Goal: Task Accomplishment & Management: Complete application form

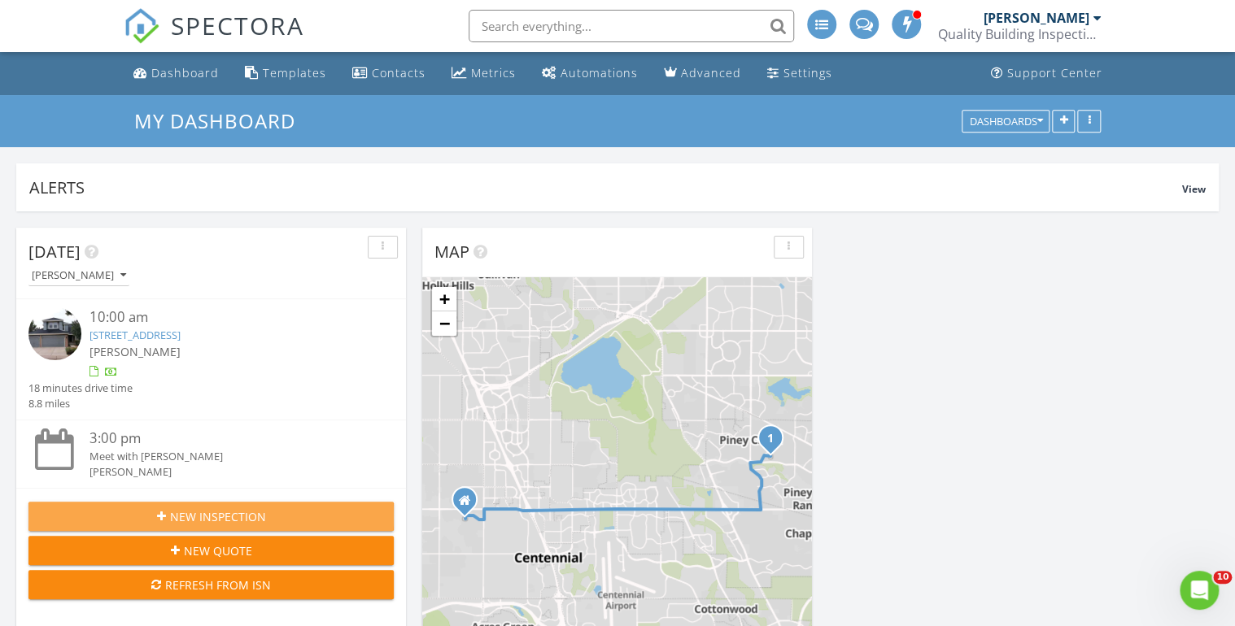
click at [225, 512] on span "New Inspection" at bounding box center [218, 516] width 96 height 17
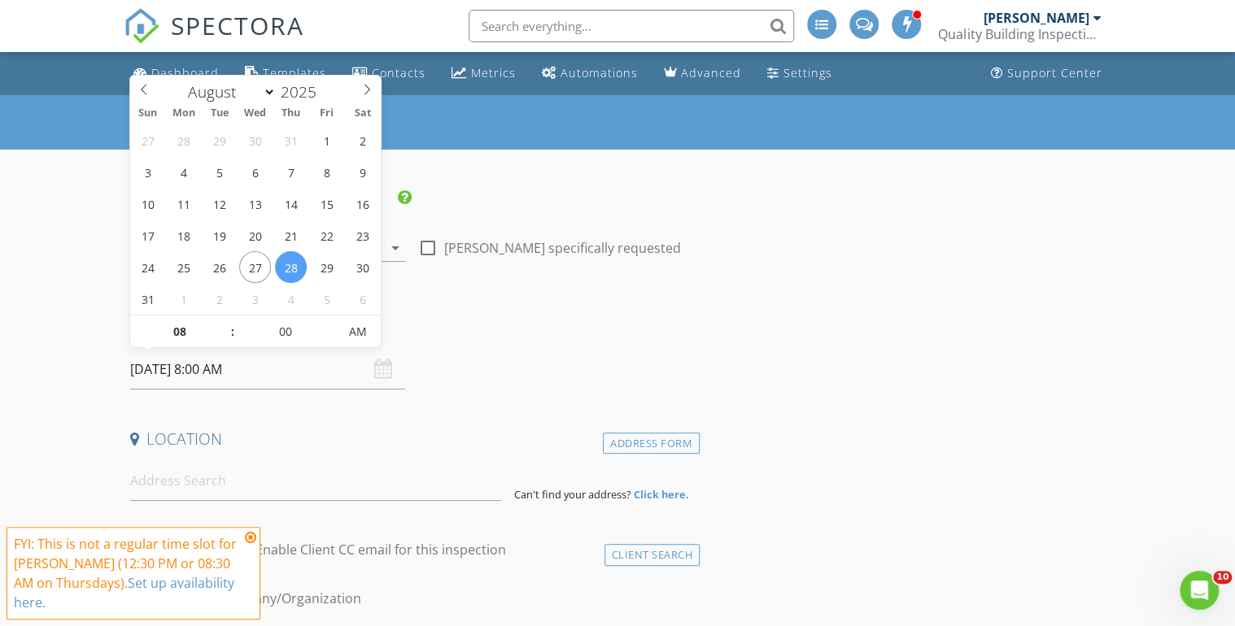
click at [169, 361] on input "08/28/2025 8:00 AM" at bounding box center [267, 370] width 275 height 40
type input "09"
type input "[DATE] 9:00 AM"
click at [221, 321] on span at bounding box center [224, 324] width 11 height 16
click at [533, 345] on div "Date/Time" at bounding box center [412, 333] width 576 height 33
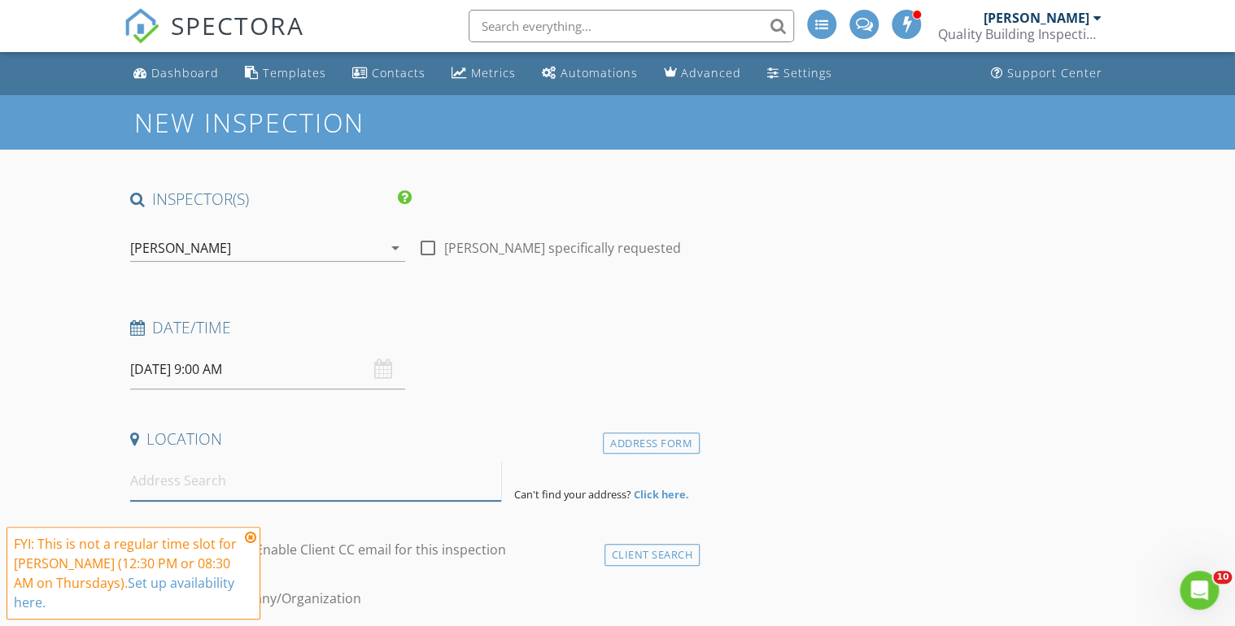
click at [179, 475] on input at bounding box center [315, 481] width 371 height 40
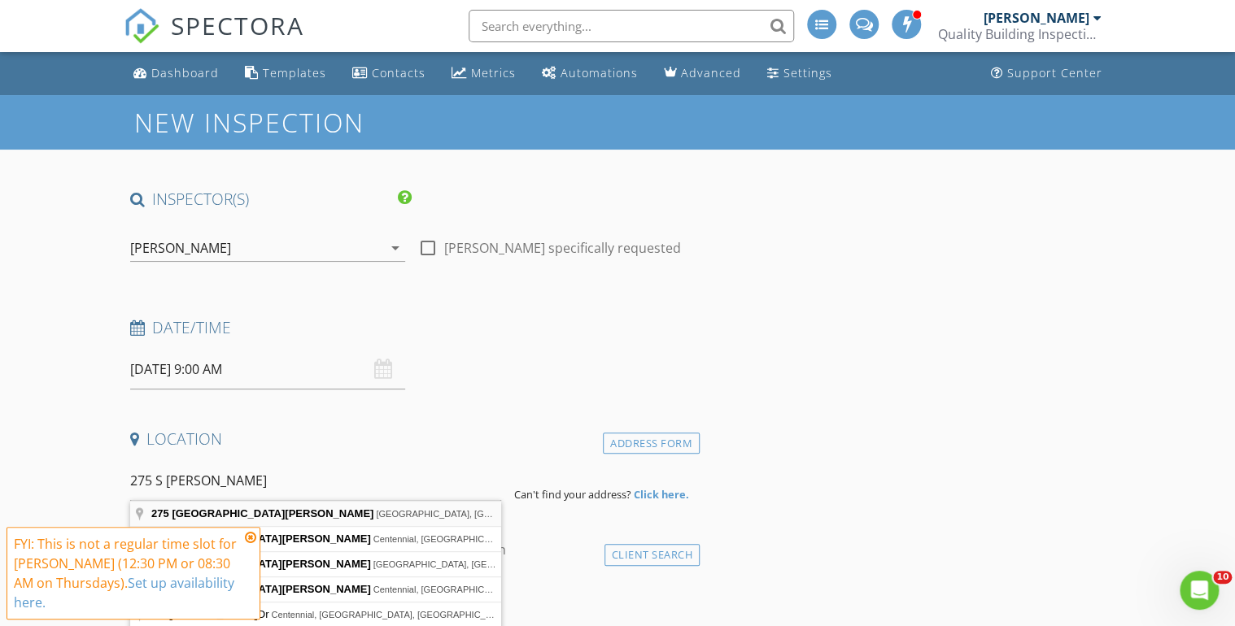
type input "275 South Harrison Street, Denver, CO, USA"
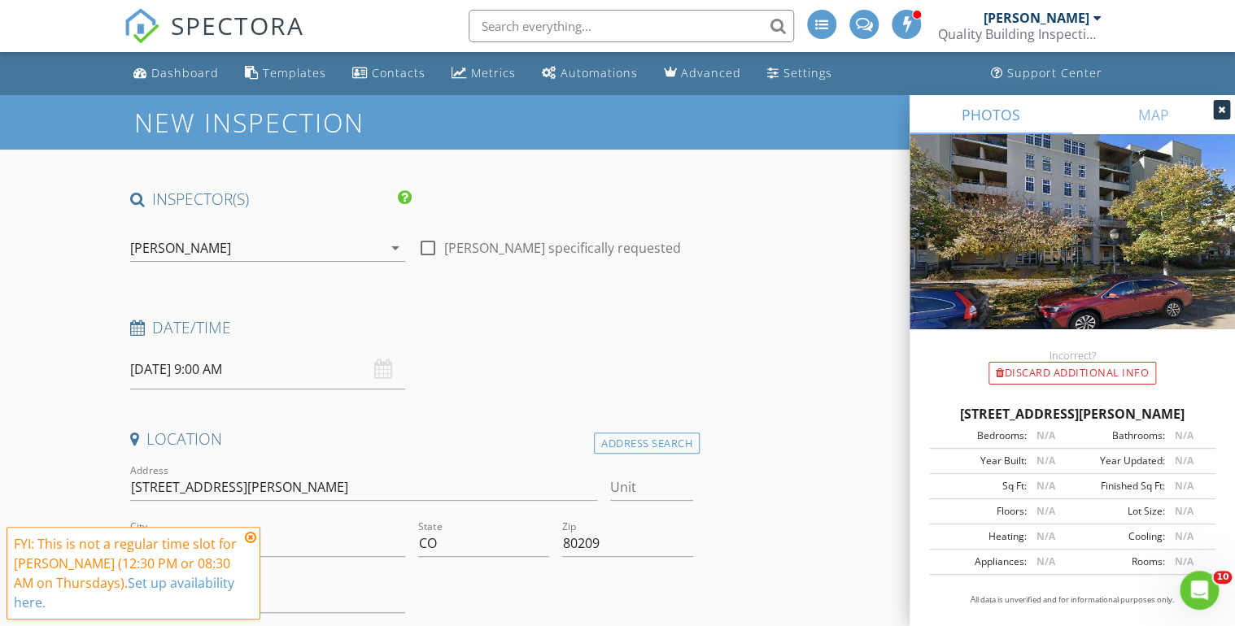
click at [248, 544] on icon at bounding box center [250, 537] width 11 height 13
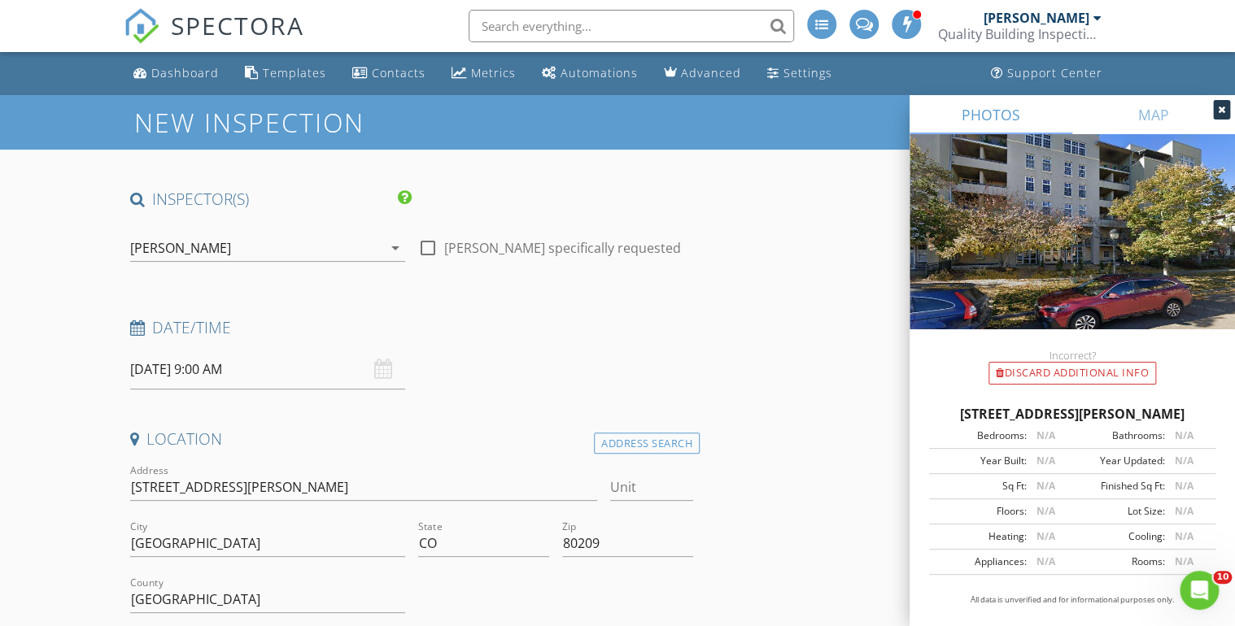
click at [1221, 108] on icon at bounding box center [1221, 110] width 7 height 10
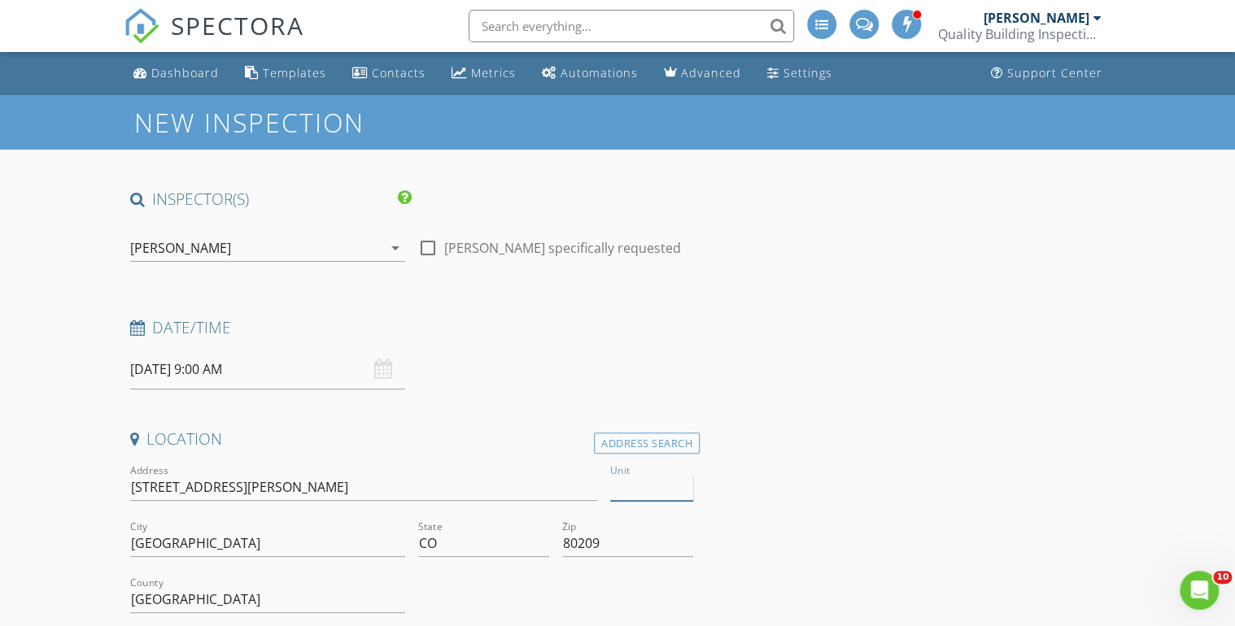
click at [616, 481] on input "Unit" at bounding box center [651, 487] width 83 height 27
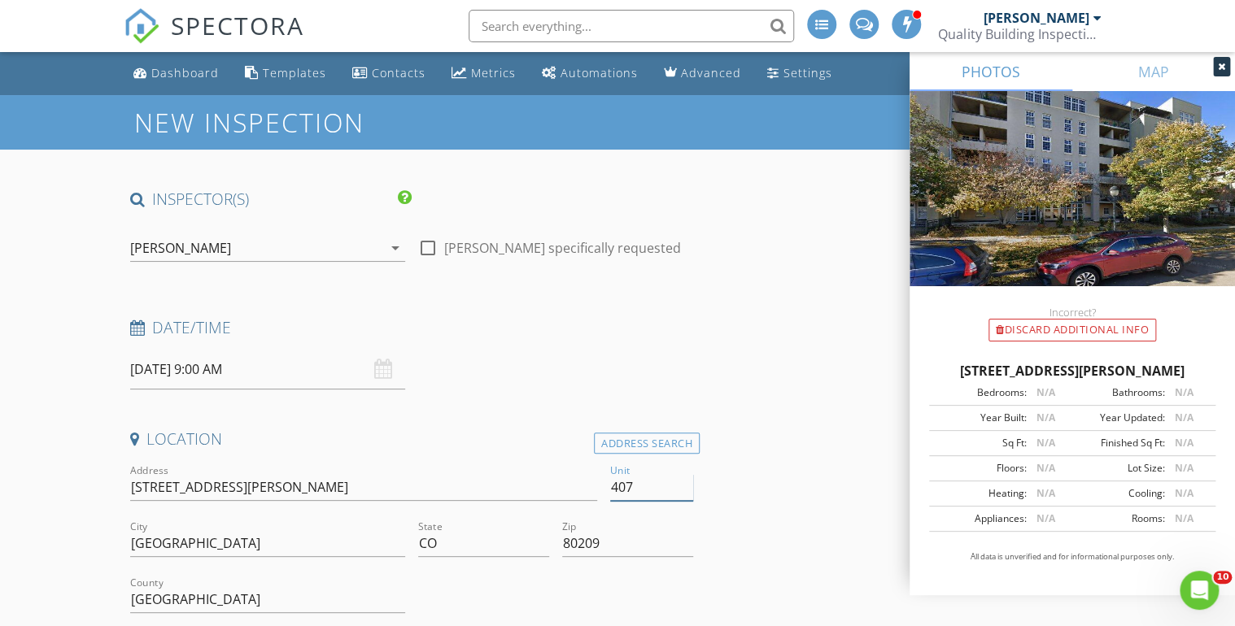
scroll to position [130, 0]
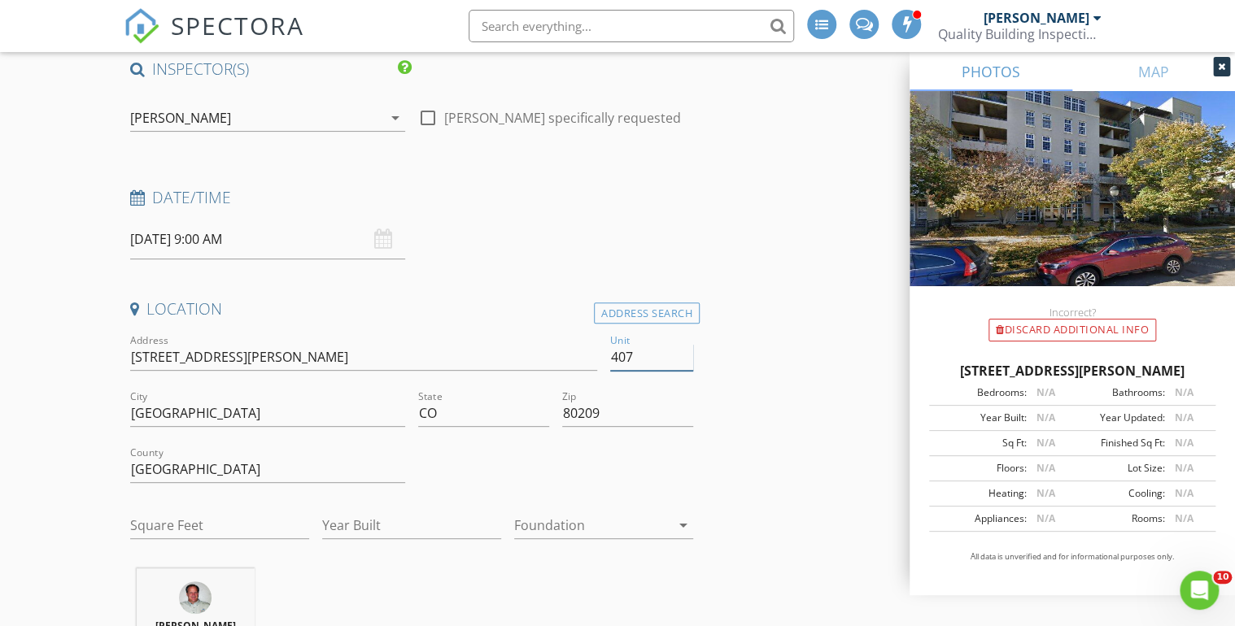
type input "407"
click at [181, 514] on input "Square Feet" at bounding box center [219, 525] width 179 height 27
type input "1176"
click at [347, 520] on input "Year Built" at bounding box center [411, 525] width 179 height 27
type input "2001"
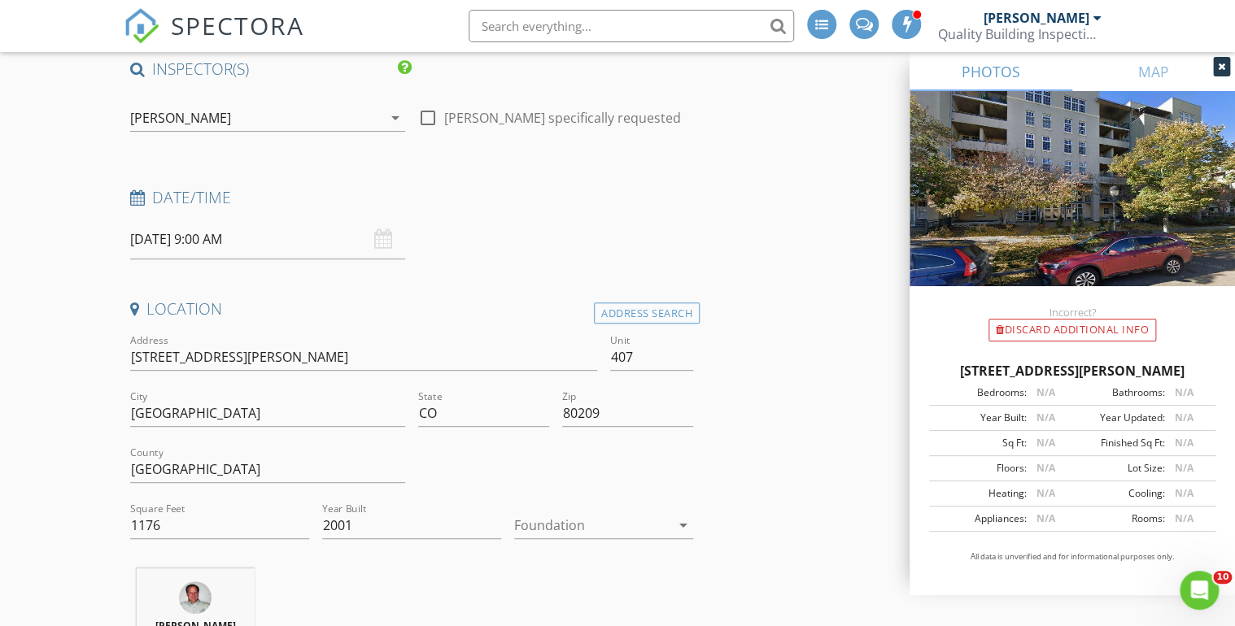
drag, startPoint x: 797, startPoint y: 522, endPoint x: 879, endPoint y: 338, distance: 201.4
click at [1219, 67] on icon at bounding box center [1221, 67] width 7 height 10
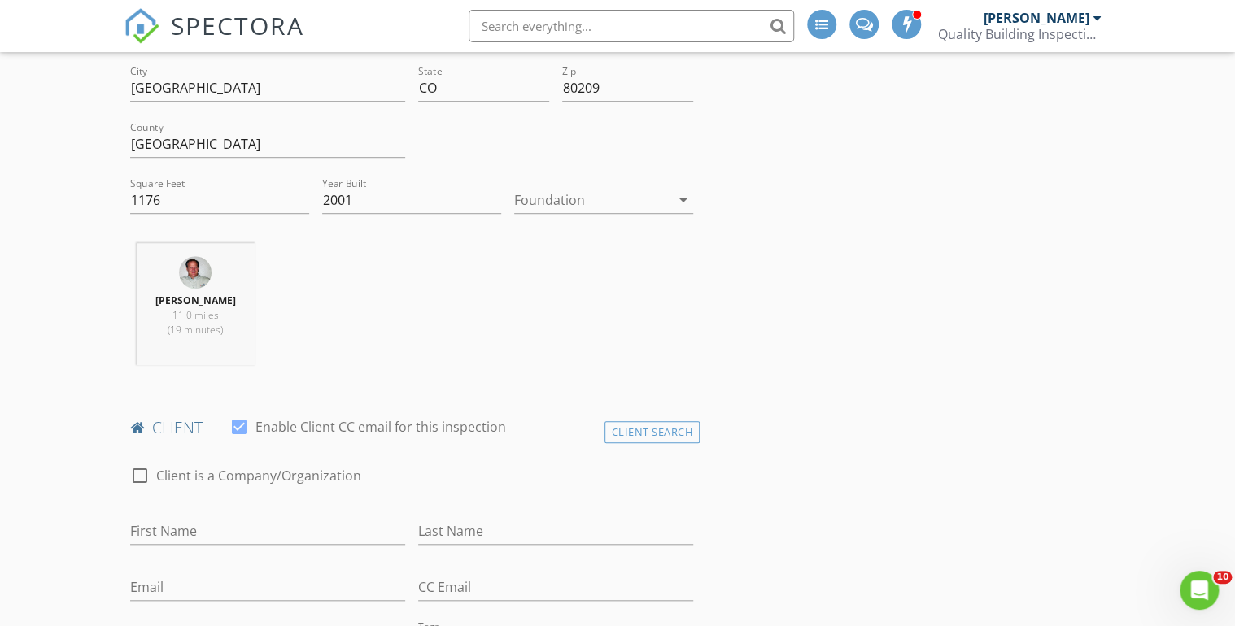
scroll to position [651, 0]
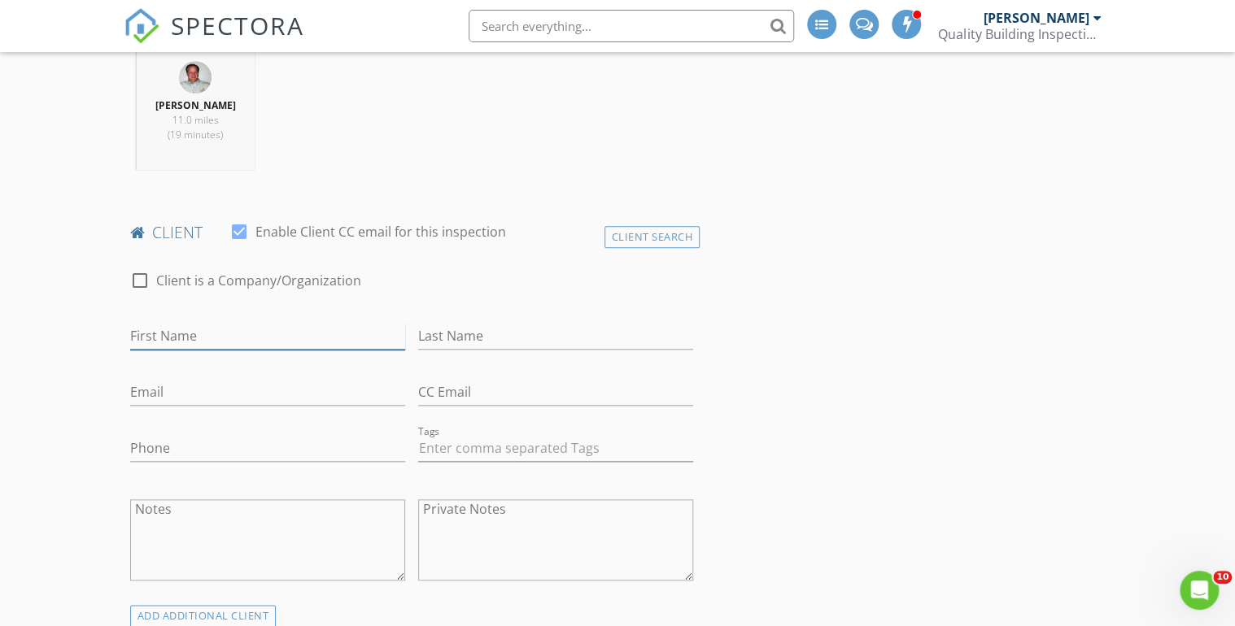
click at [164, 332] on input "First Name" at bounding box center [267, 336] width 275 height 27
type input "Rob & [PERSON_NAME]"
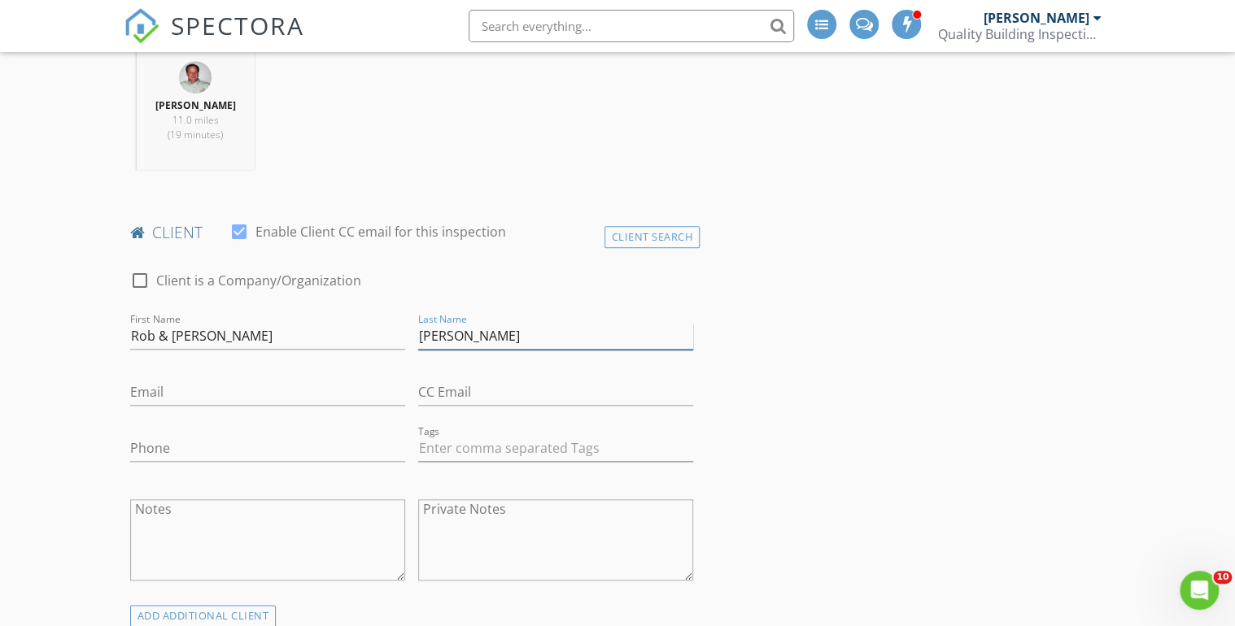
type input "[PERSON_NAME]"
click at [163, 393] on input "Email" at bounding box center [267, 392] width 275 height 27
paste input "[EMAIL_ADDRESS][DOMAIN_NAME]"
type input "[EMAIL_ADDRESS][DOMAIN_NAME]"
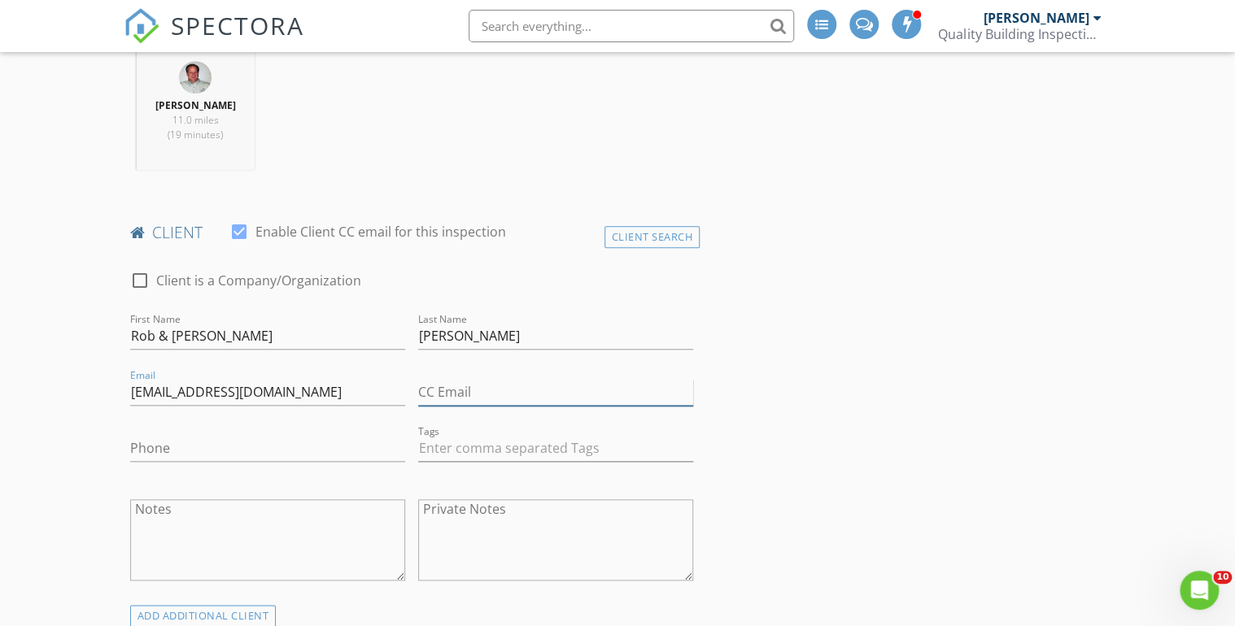
click at [435, 389] on input "CC Email" at bounding box center [555, 392] width 275 height 27
paste input "[EMAIL_ADDRESS][DOMAIN_NAME]"
type input "[EMAIL_ADDRESS][DOMAIN_NAME]"
click at [140, 451] on input "Phone" at bounding box center [267, 452] width 275 height 27
type input "[PHONE_NUMBER]"
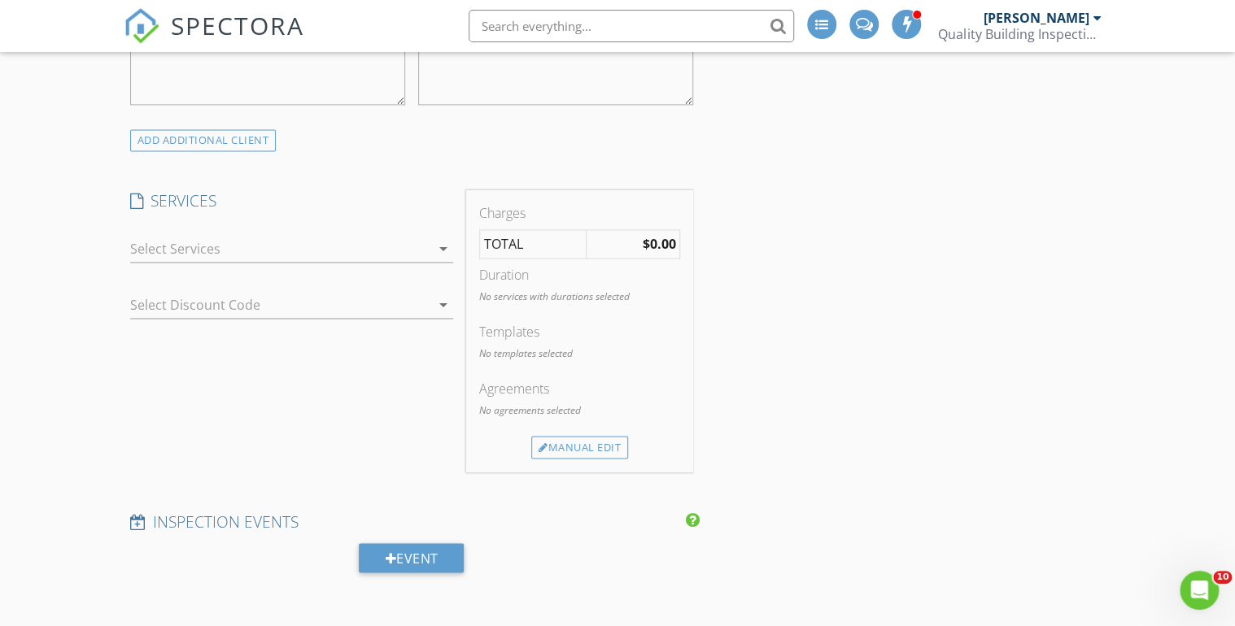
scroll to position [1106, 0]
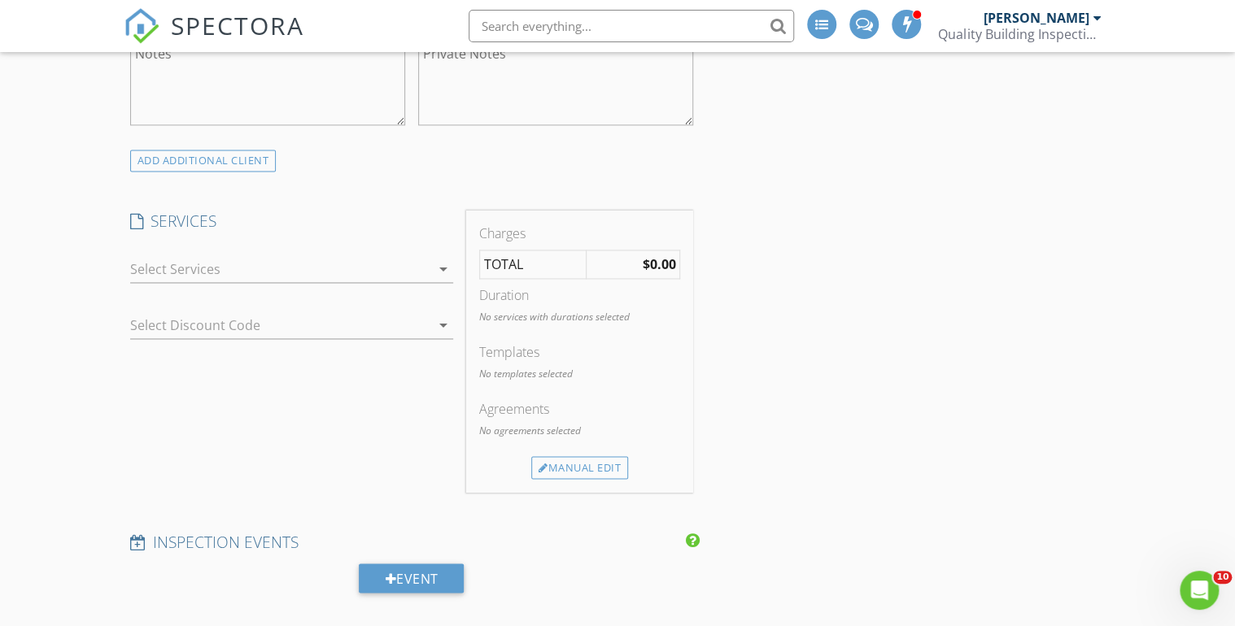
click at [447, 268] on icon "arrow_drop_down" at bounding box center [444, 270] width 20 height 20
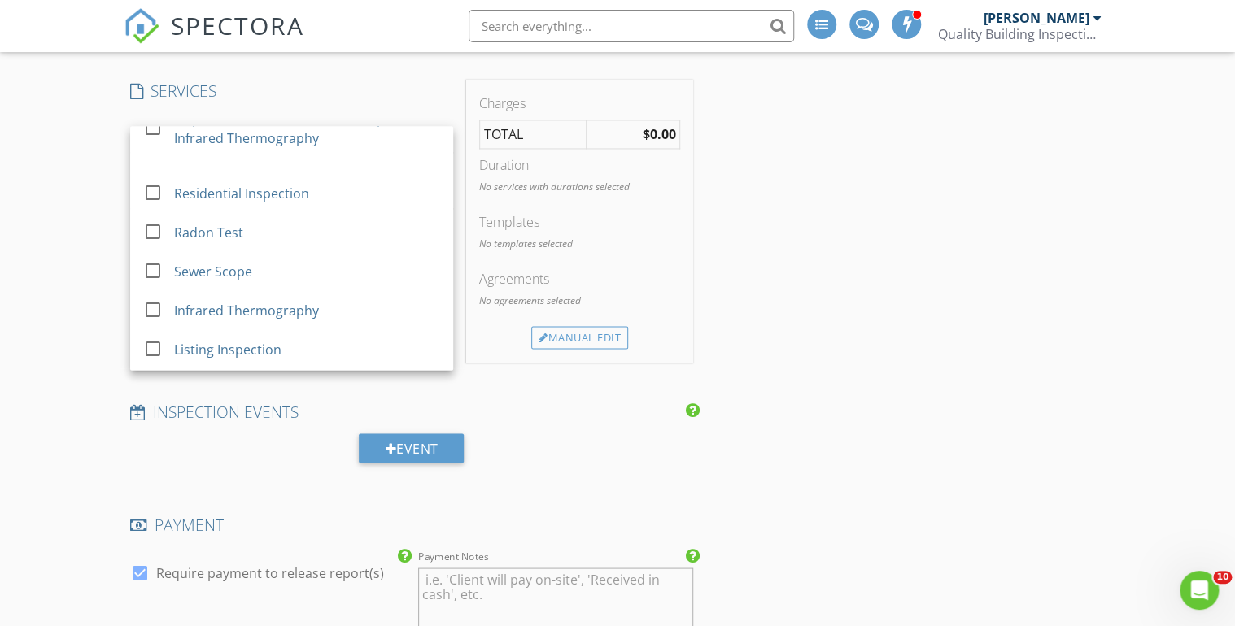
scroll to position [42, 0]
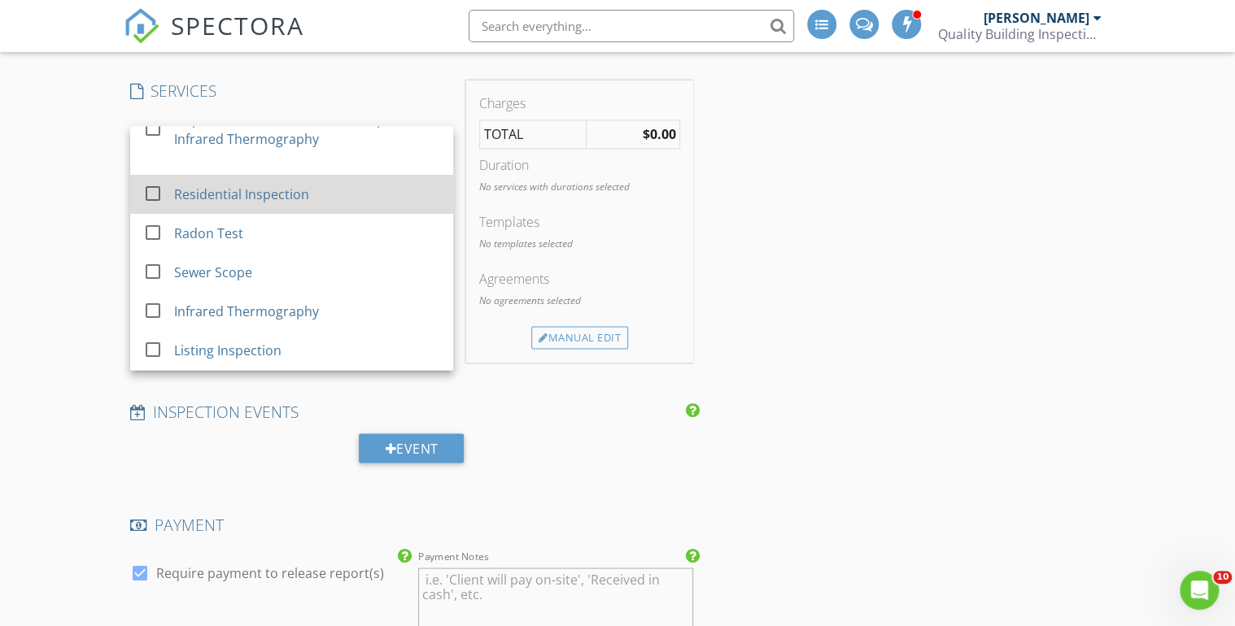
click at [155, 191] on div at bounding box center [153, 194] width 28 height 28
checkbox input "true"
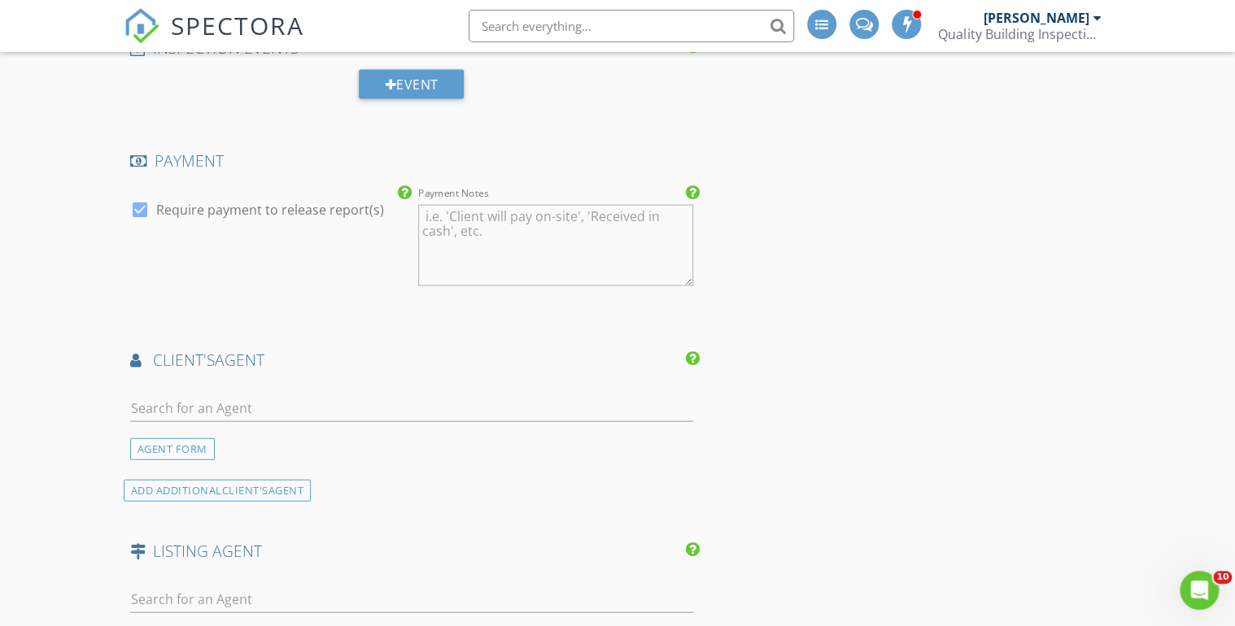
scroll to position [1627, 0]
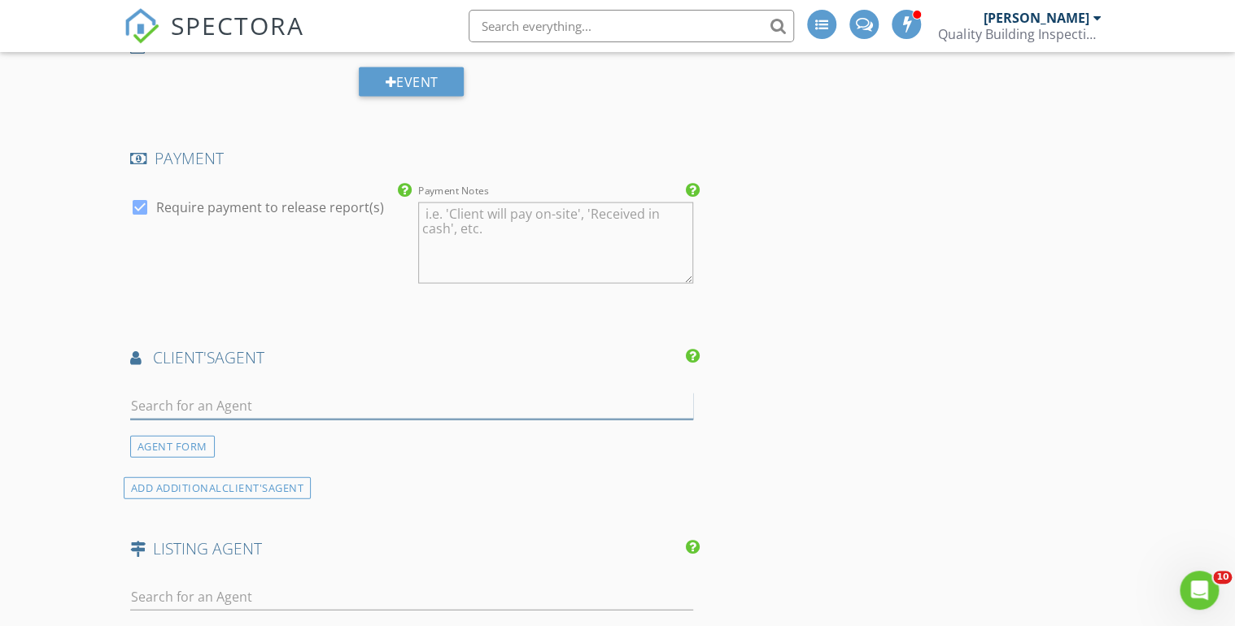
click at [158, 397] on input "text" at bounding box center [411, 406] width 563 height 27
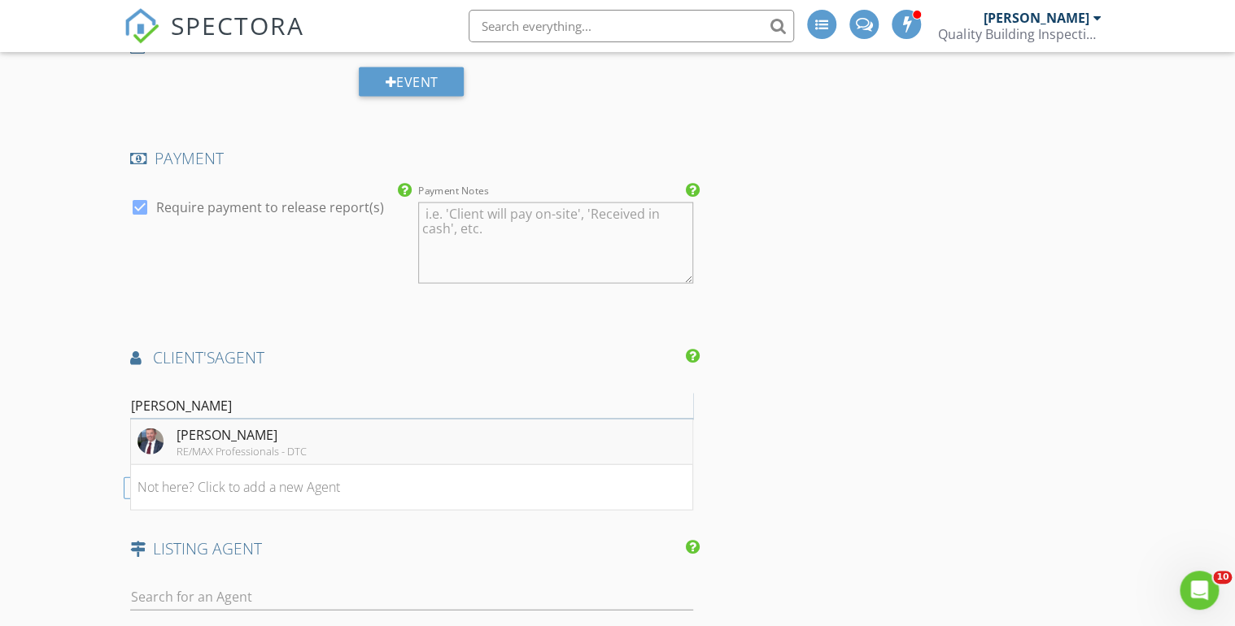
type input "Bill Ma"
click at [209, 445] on div "RE/MAX Professionals - DTC" at bounding box center [242, 451] width 130 height 13
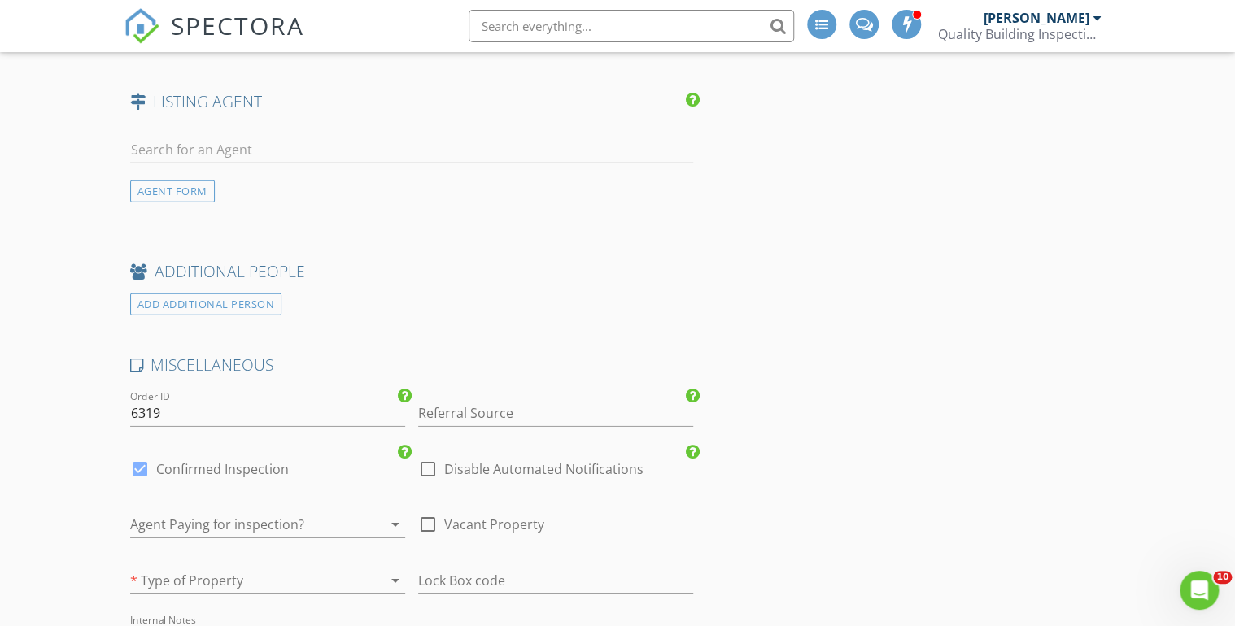
scroll to position [2473, 0]
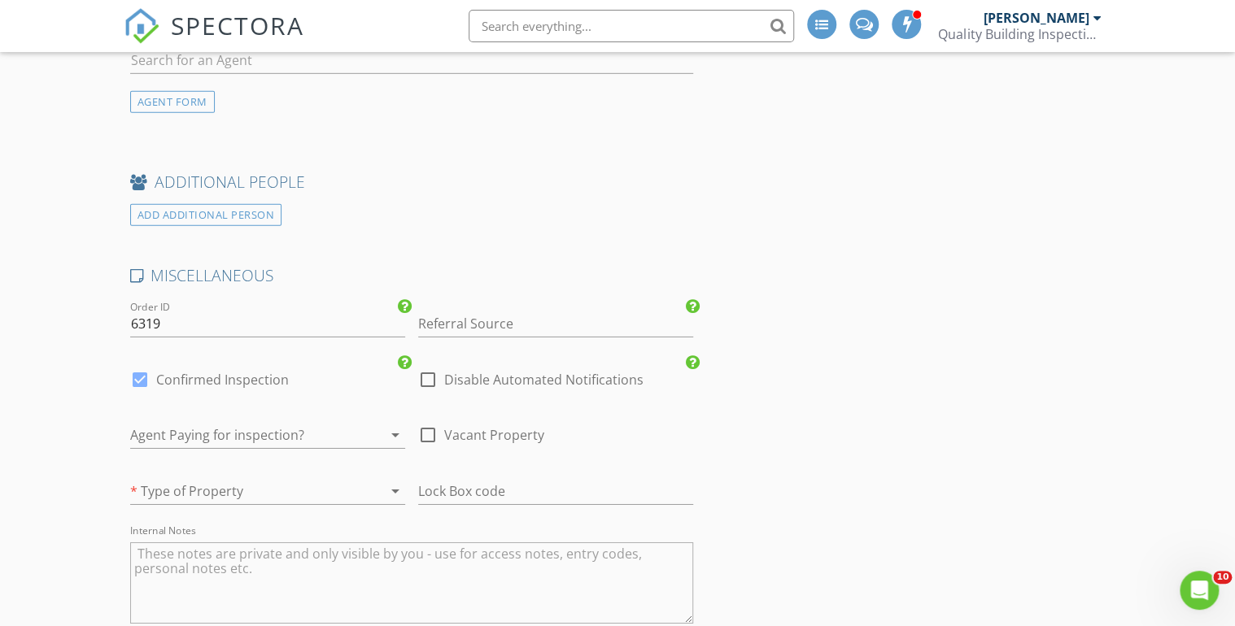
click at [392, 482] on icon "arrow_drop_down" at bounding box center [396, 492] width 20 height 20
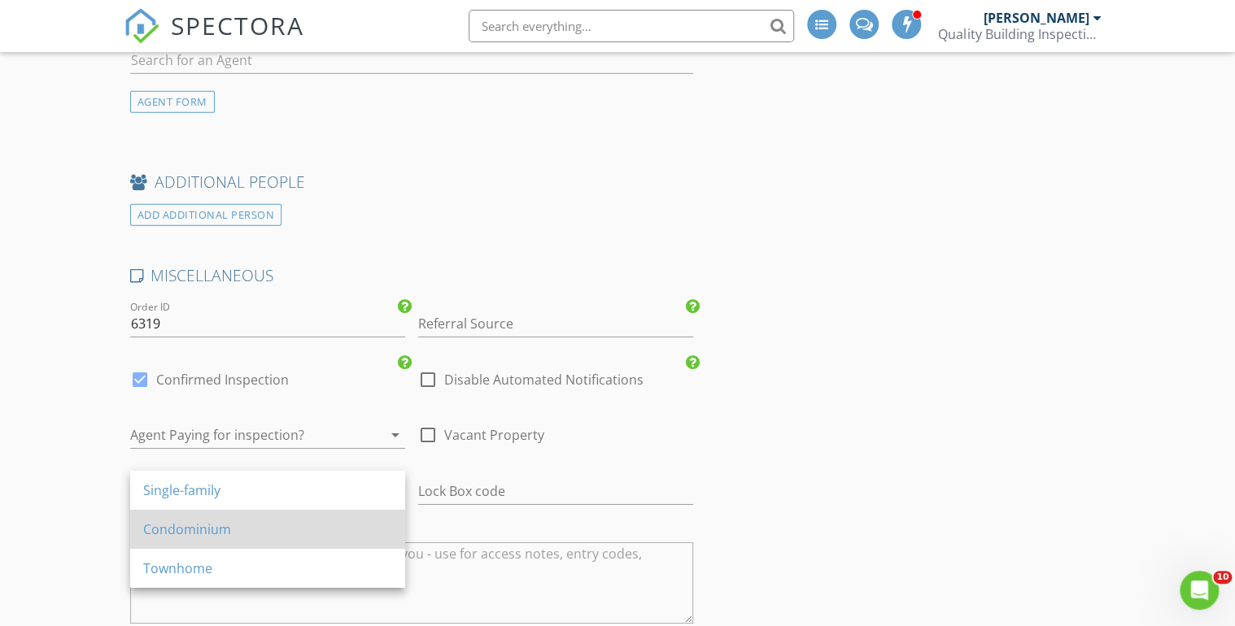
click at [160, 533] on div "Condominium" at bounding box center [267, 530] width 249 height 20
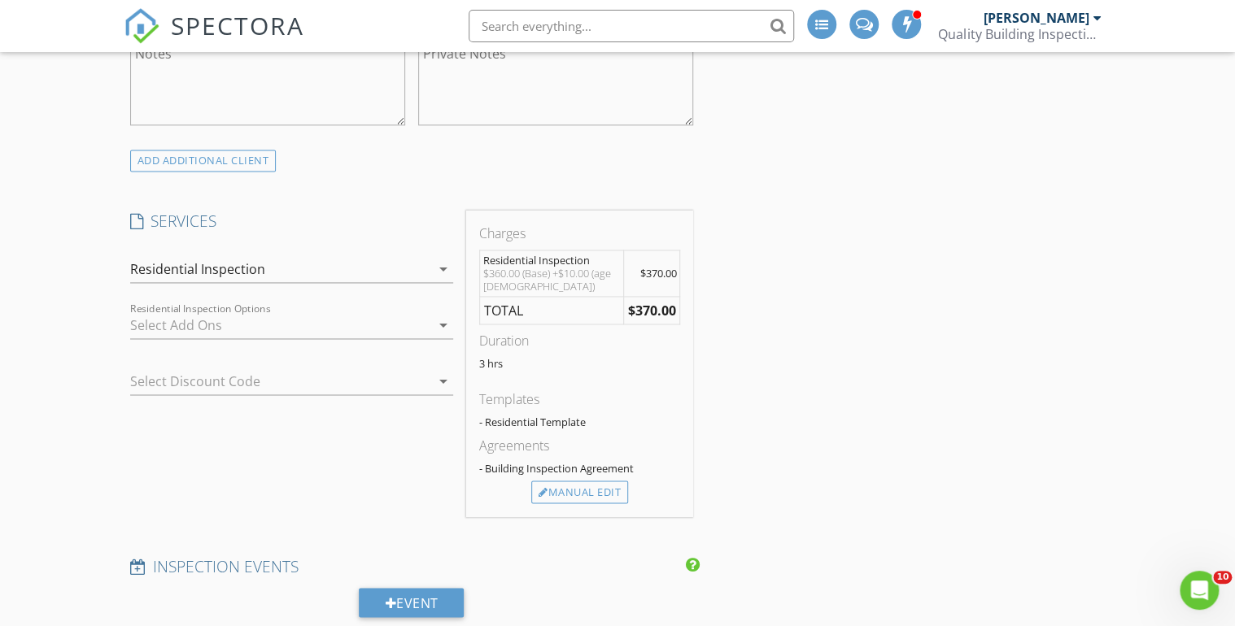
scroll to position [1106, 0]
click at [568, 490] on div "Manual Edit" at bounding box center [579, 492] width 97 height 23
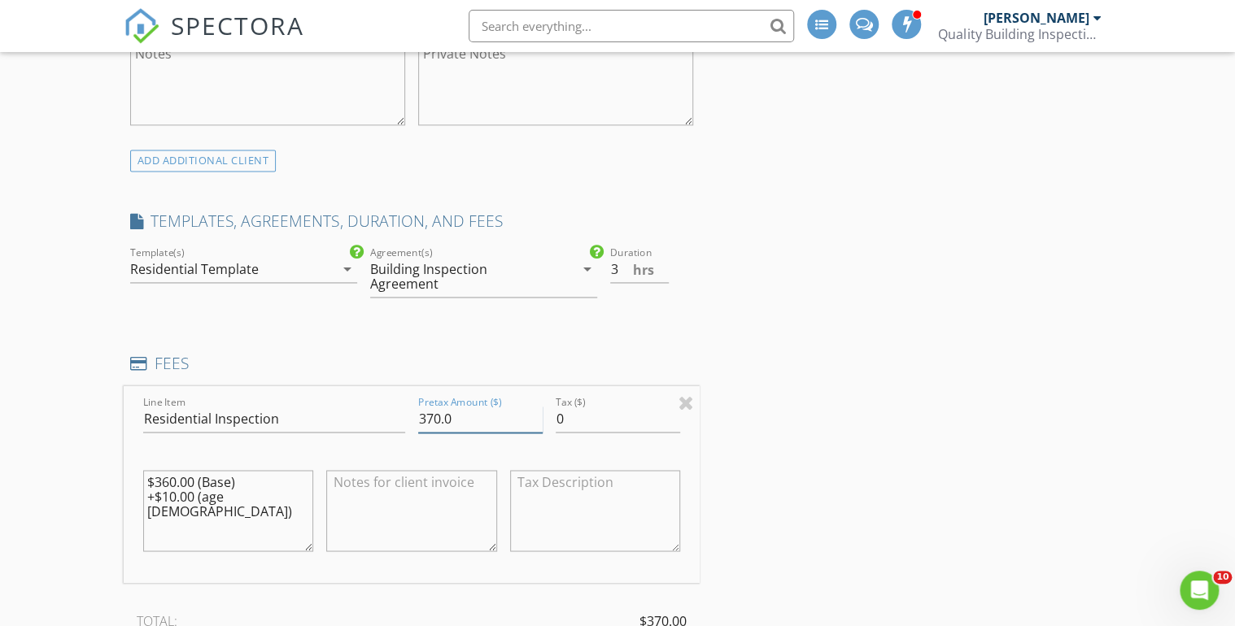
click at [432, 420] on input "370.0" at bounding box center [480, 419] width 124 height 27
type input "350.0"
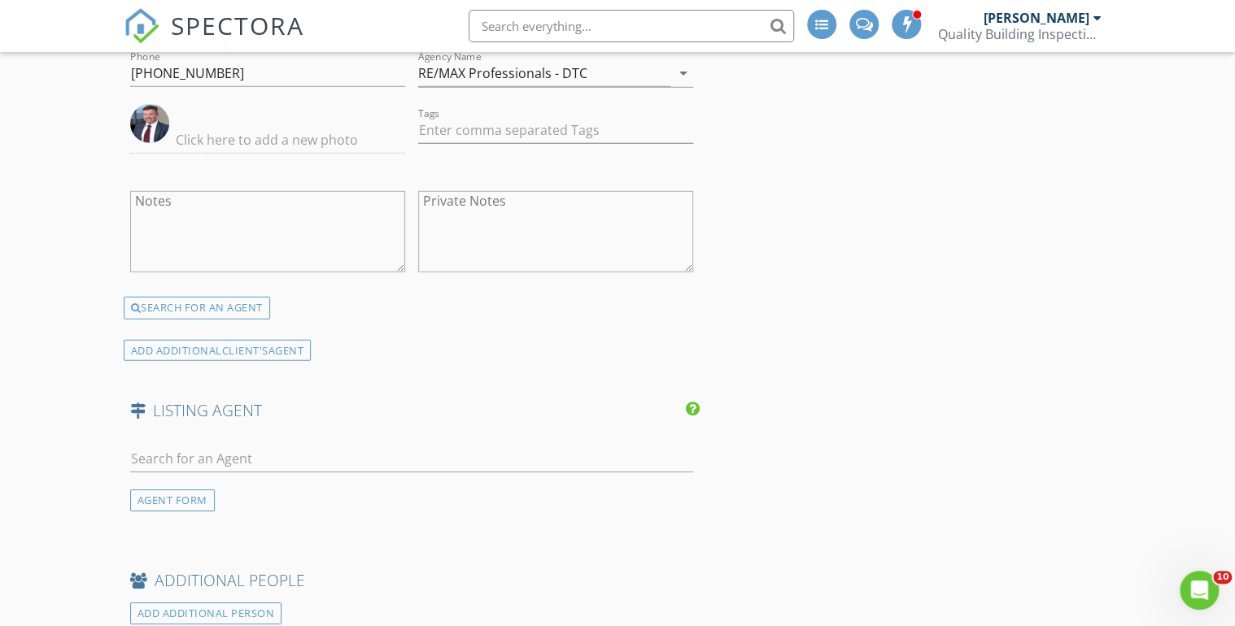
scroll to position [2343, 0]
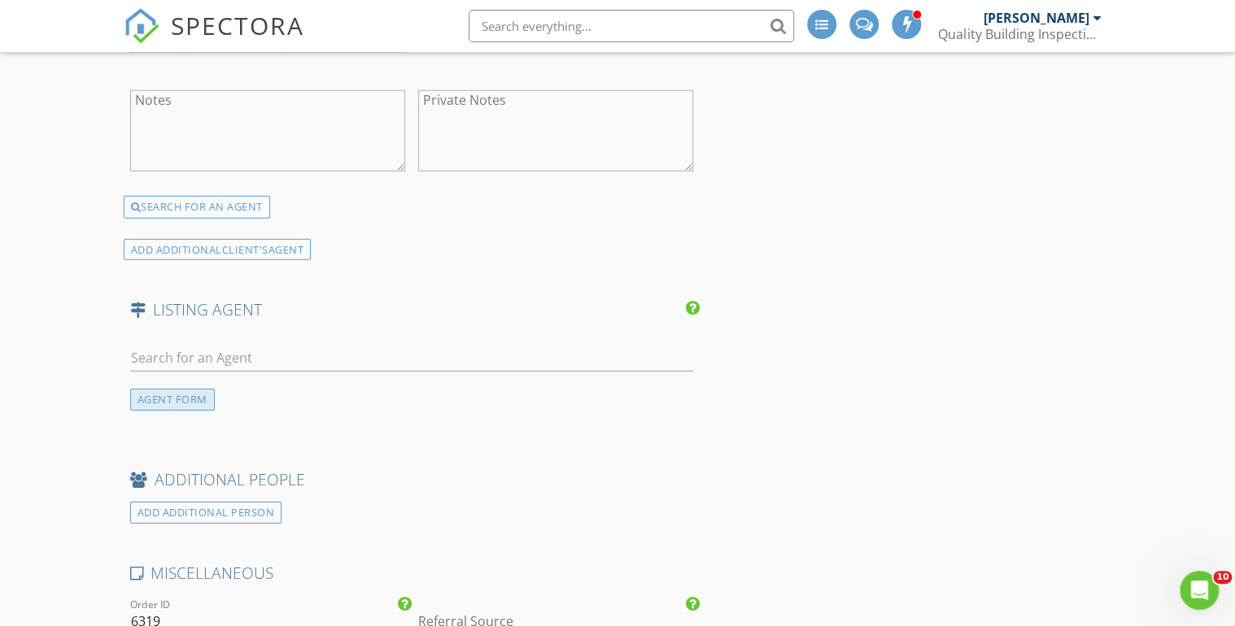
click at [154, 395] on div "AGENT FORM" at bounding box center [172, 400] width 85 height 22
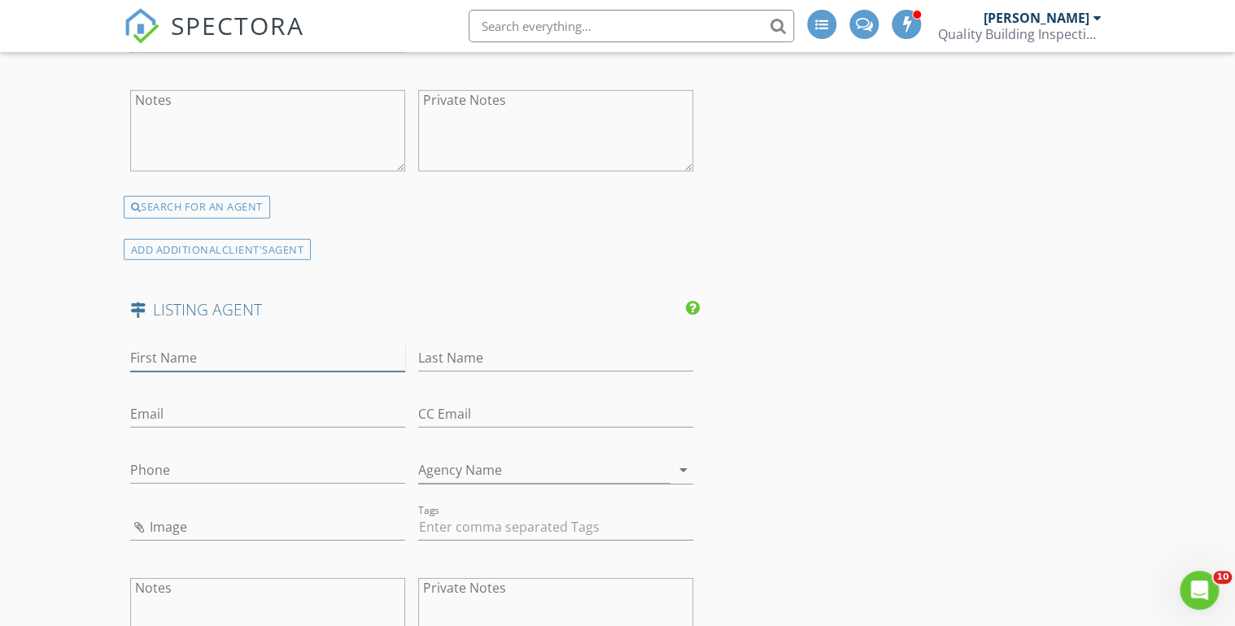
click at [177, 352] on input "First Name" at bounding box center [267, 358] width 275 height 27
click at [455, 364] on input "Last Name" at bounding box center [555, 358] width 275 height 27
paste input "Rozansky Newill"
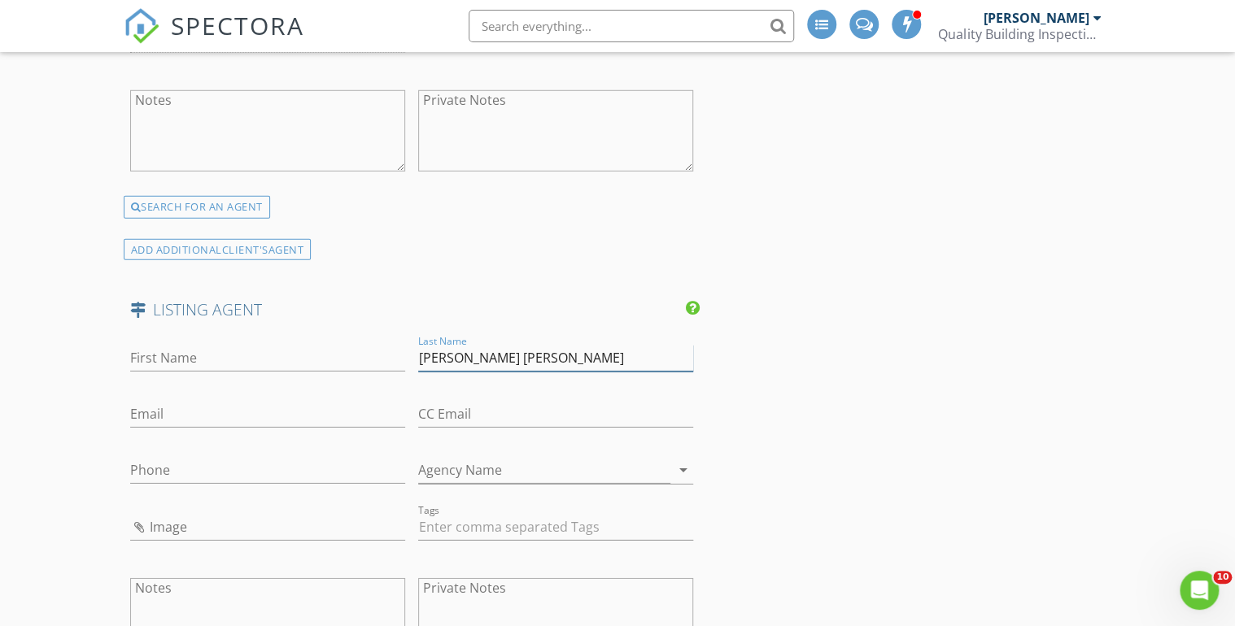
type input "Rozansky Newill"
click at [143, 352] on input "First Name" at bounding box center [267, 358] width 275 height 27
type input "Lucy"
click at [149, 407] on input "Email" at bounding box center [267, 414] width 275 height 27
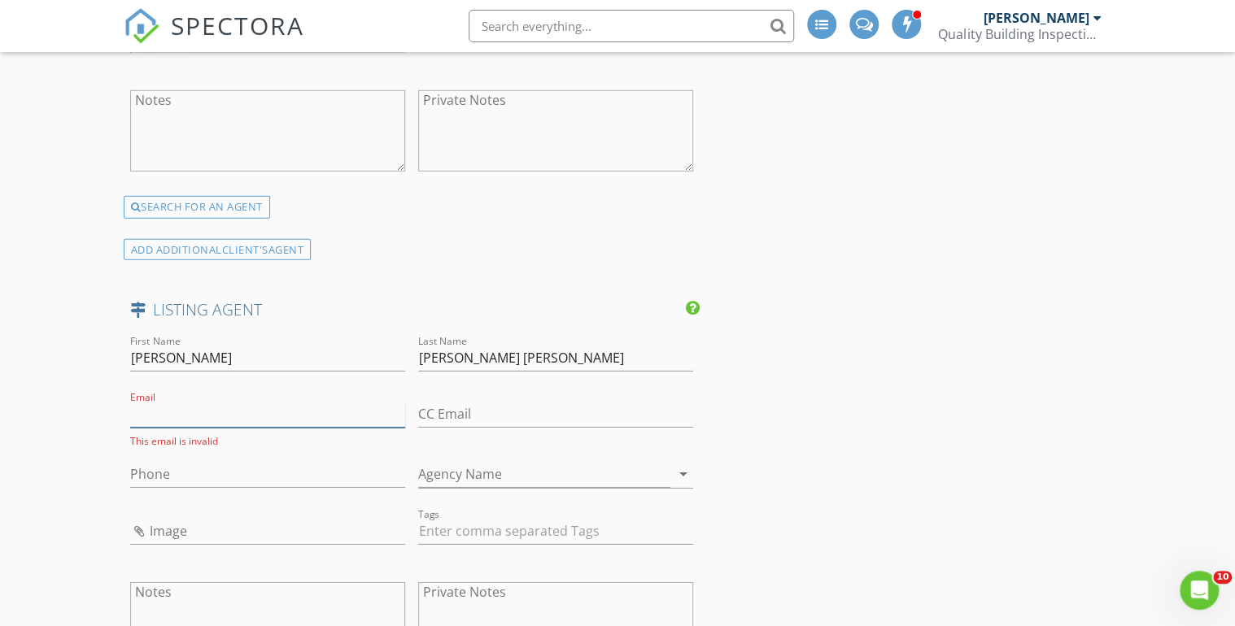
paste input "[PERSON_NAME][EMAIL_ADDRESS][DOMAIN_NAME]"
type input "[PERSON_NAME][EMAIL_ADDRESS][DOMAIN_NAME]"
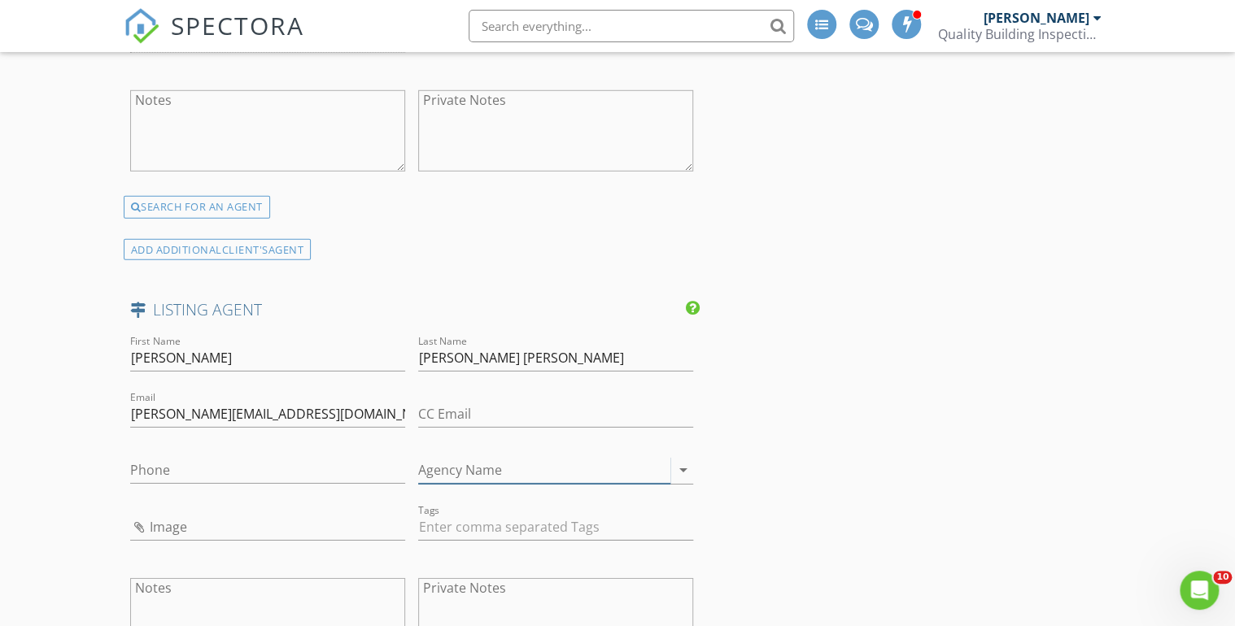
click at [451, 459] on input "Agency Name" at bounding box center [544, 470] width 252 height 27
paste input "Compass - [GEOGRAPHIC_DATA]"
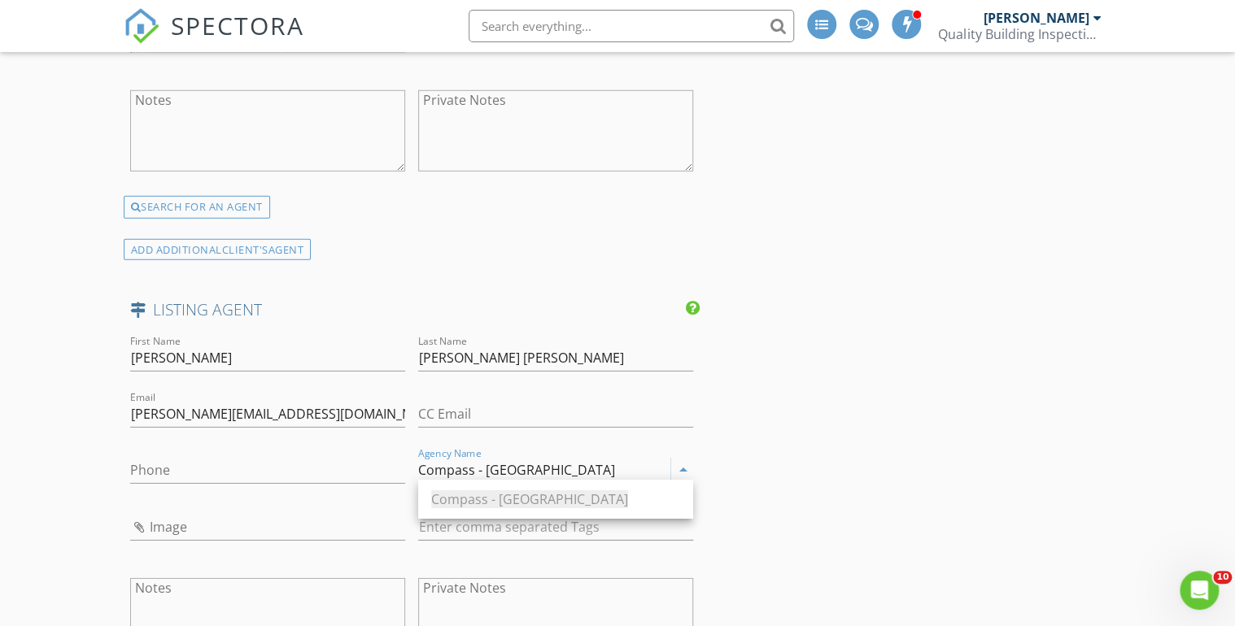
type input "Compass - [GEOGRAPHIC_DATA]"
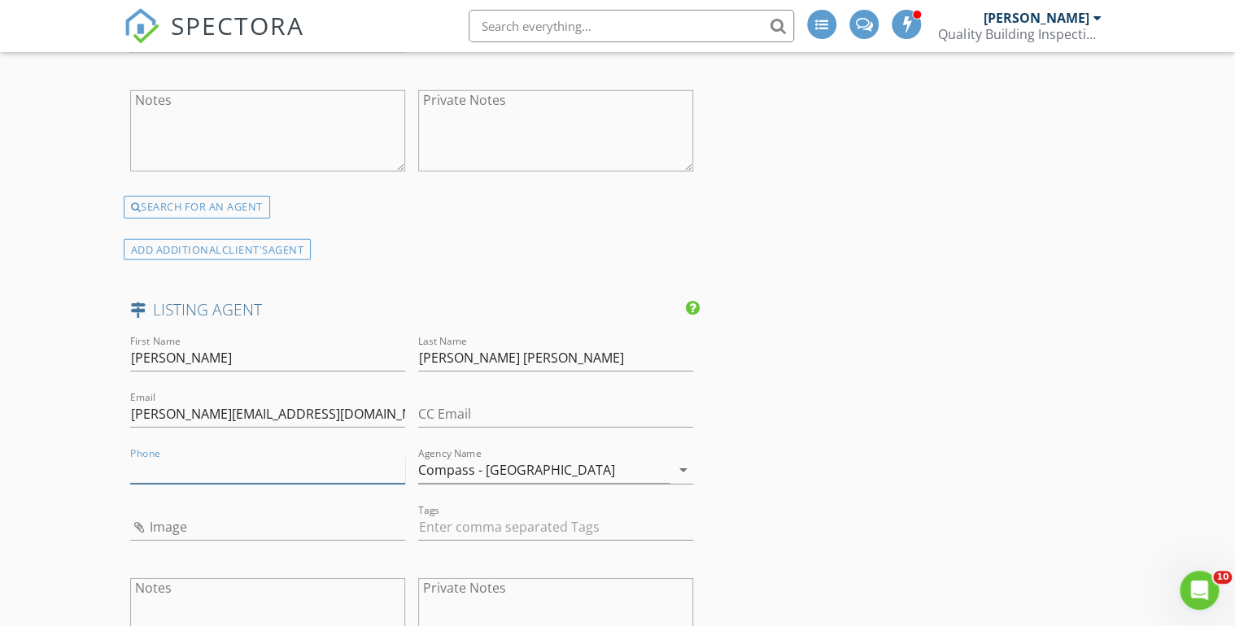
click at [159, 466] on input "Phone" at bounding box center [267, 470] width 275 height 27
paste input "[PHONE_NUMBER]"
type input "[PHONE_NUMBER]"
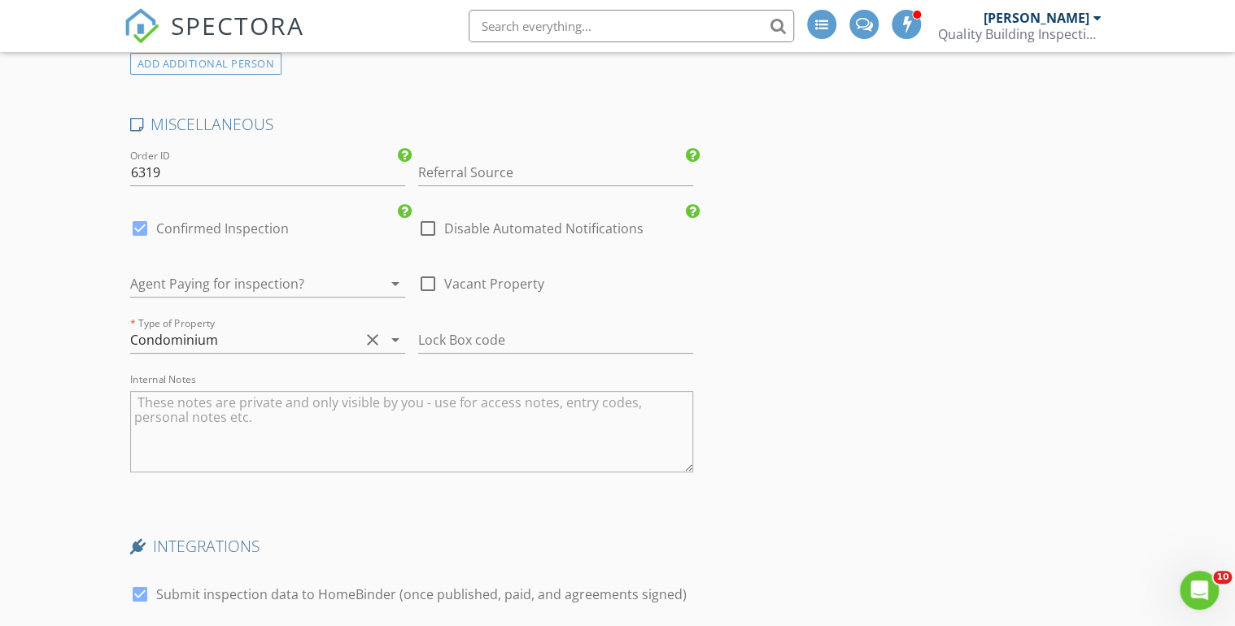
scroll to position [3124, 0]
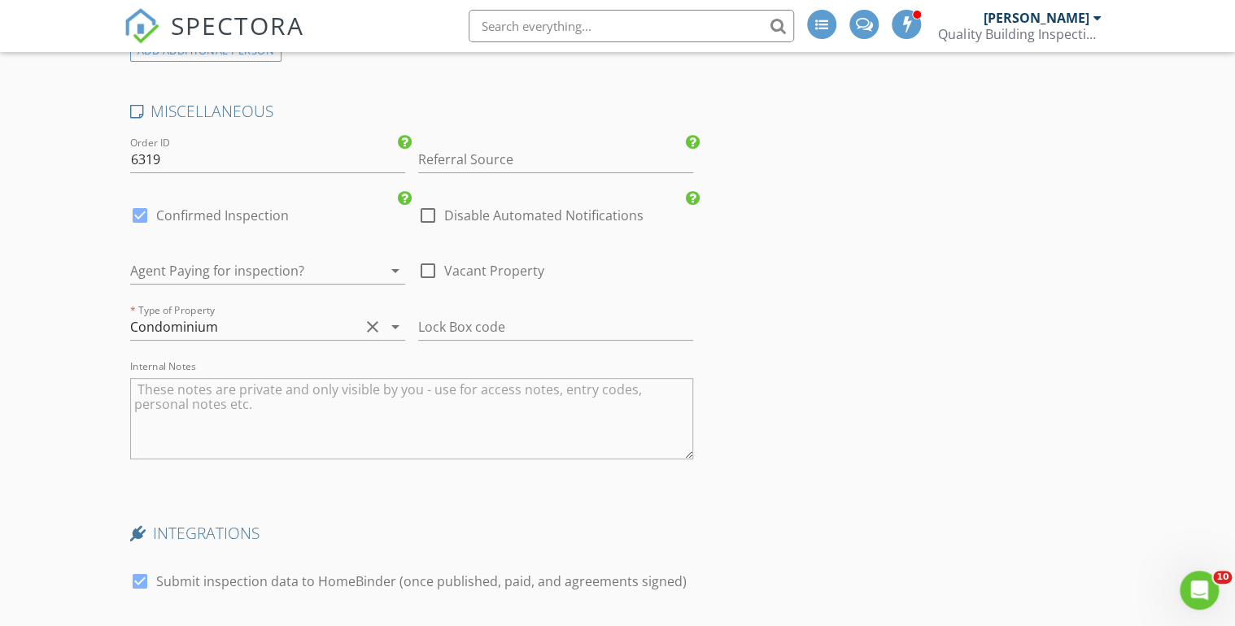
click at [148, 382] on textarea "Internal Notes" at bounding box center [411, 418] width 563 height 81
type textarea "[PERSON_NAME] will meet you in the lobby. Buyer is also coming."
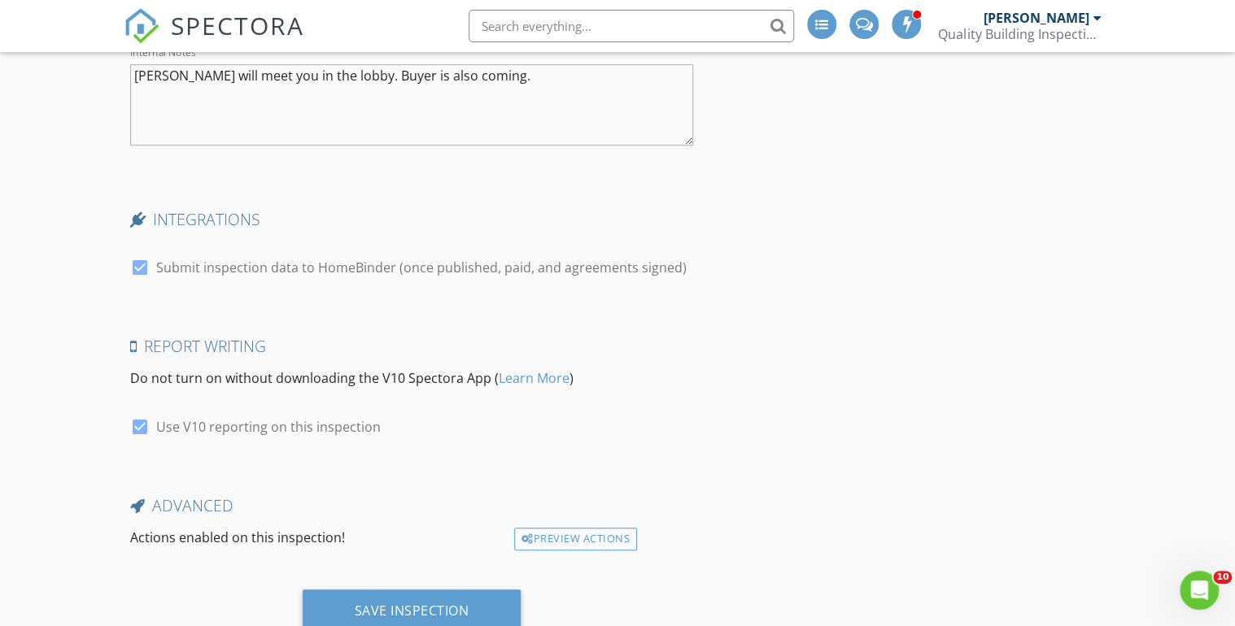
scroll to position [3487, 0]
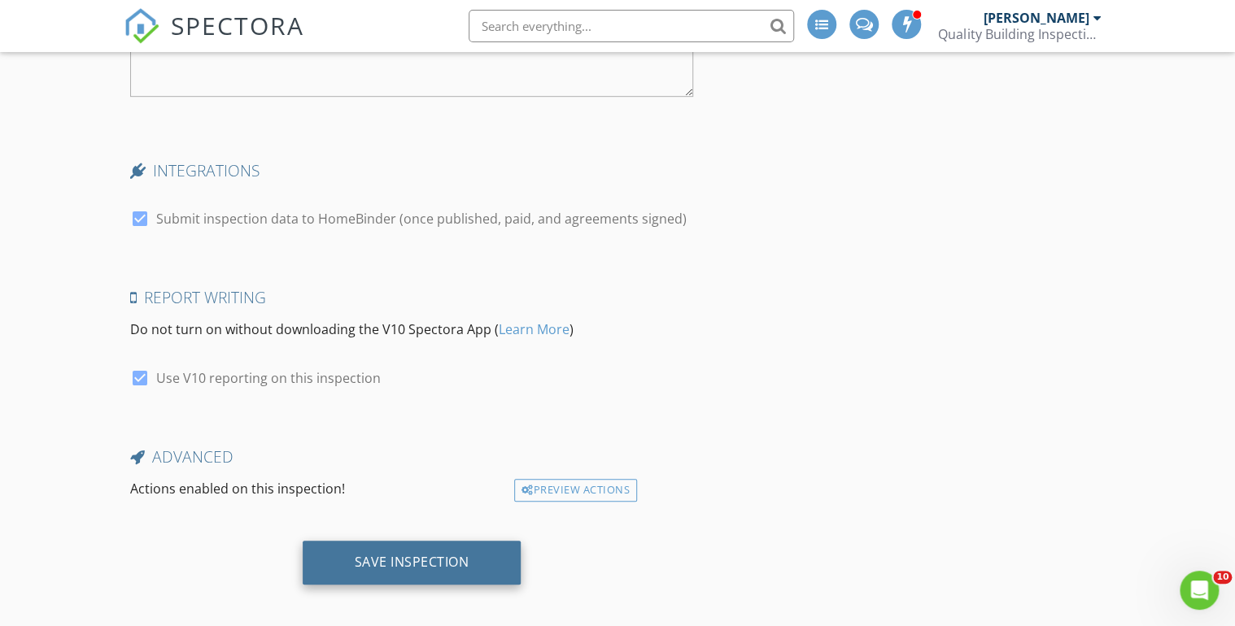
click at [391, 554] on div "Save Inspection" at bounding box center [412, 562] width 115 height 16
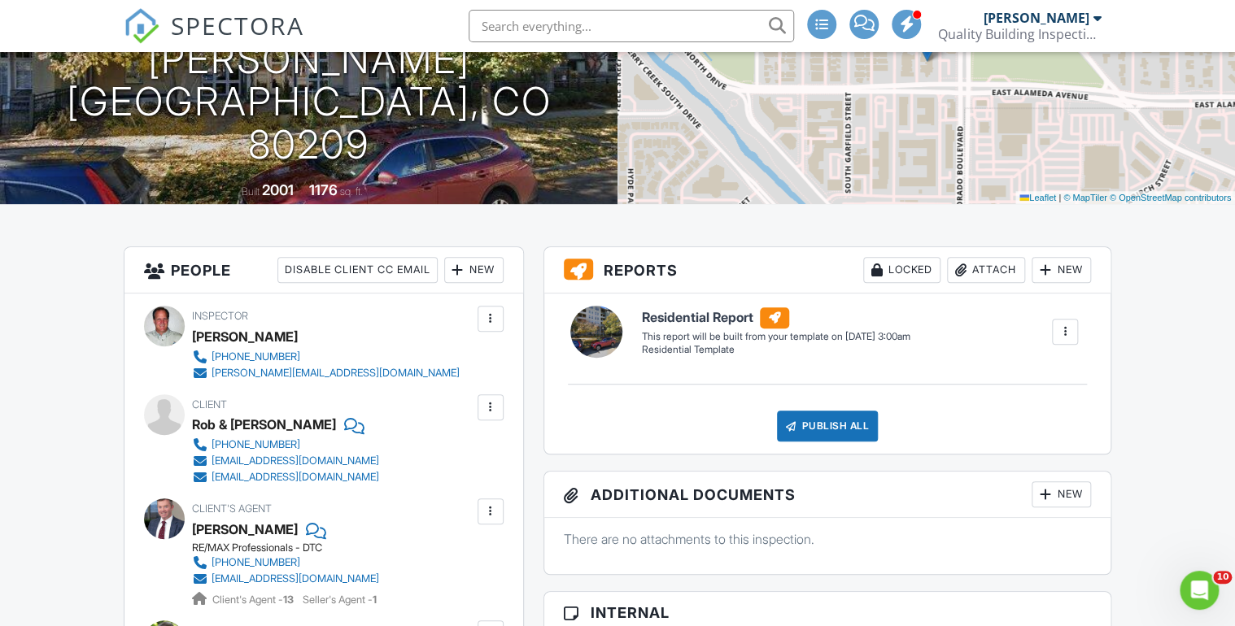
scroll to position [65, 0]
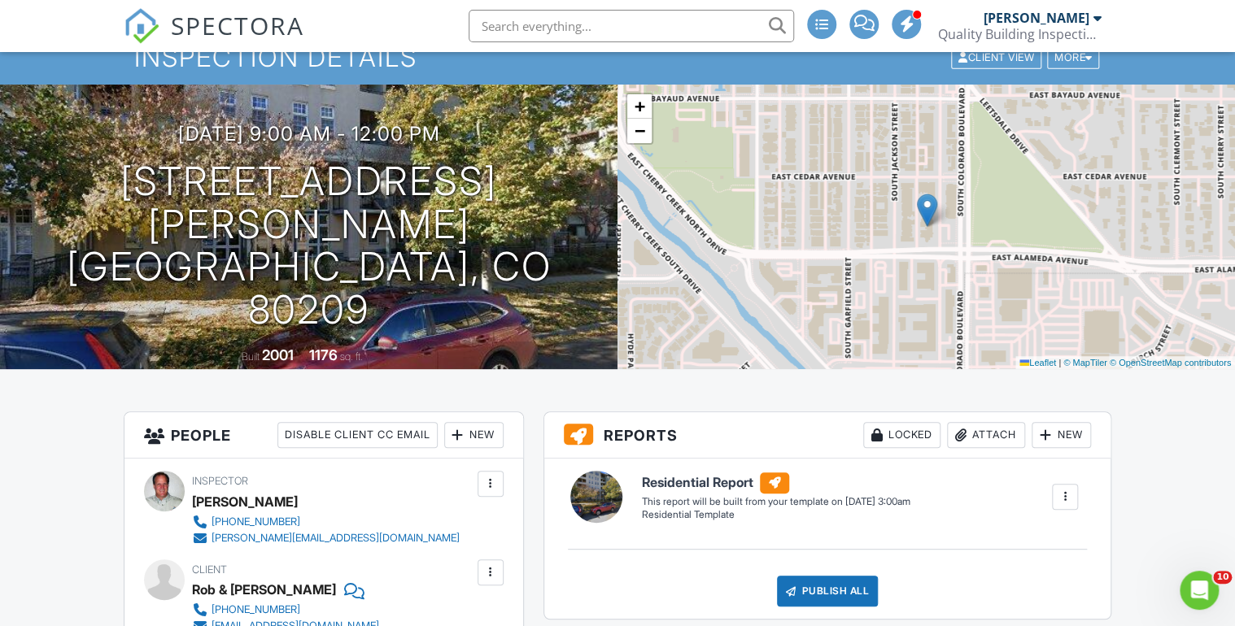
click at [257, 29] on span "SPECTORA" at bounding box center [237, 25] width 133 height 34
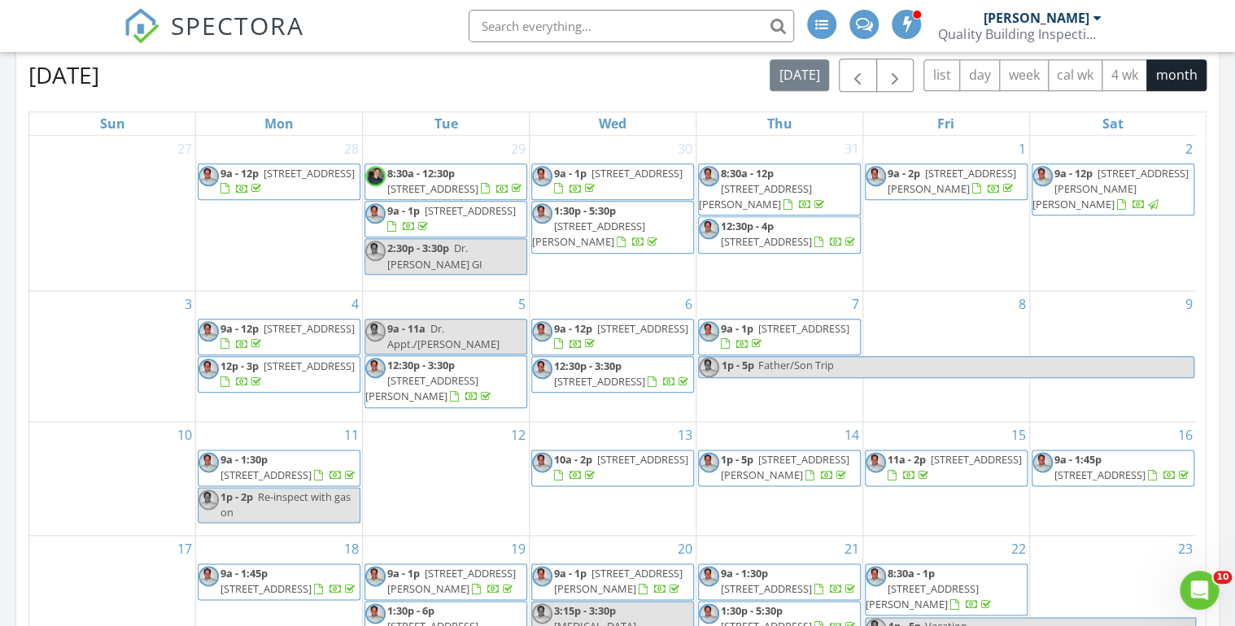
scroll to position [690, 0]
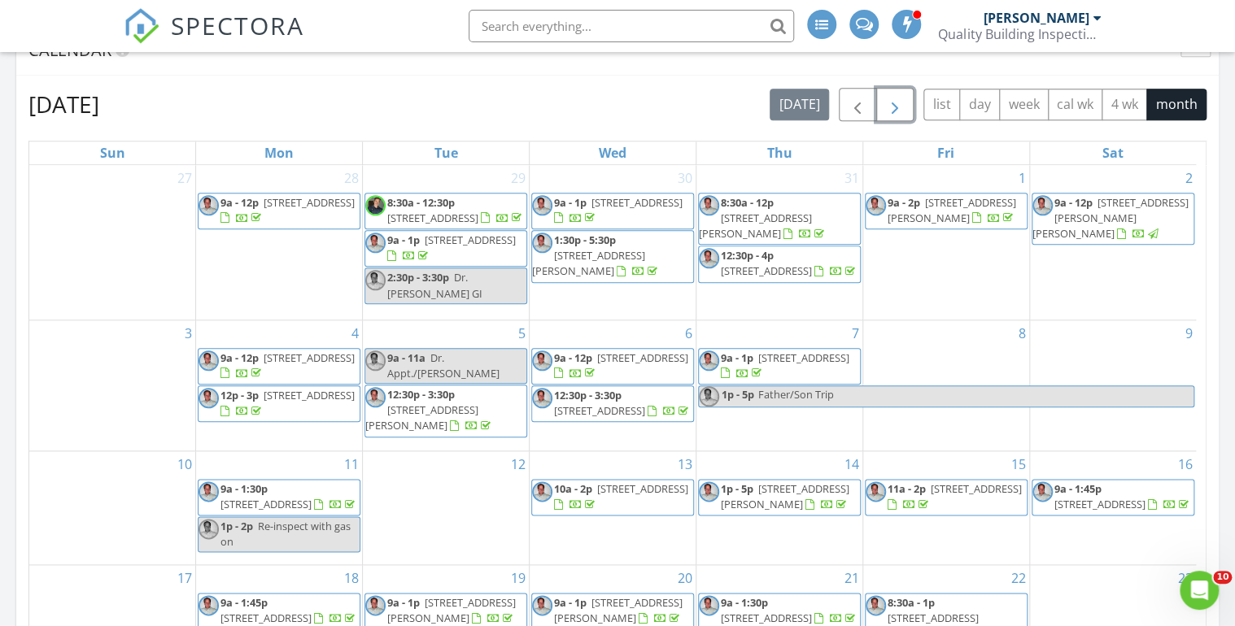
click at [893, 101] on span "button" at bounding box center [895, 105] width 20 height 20
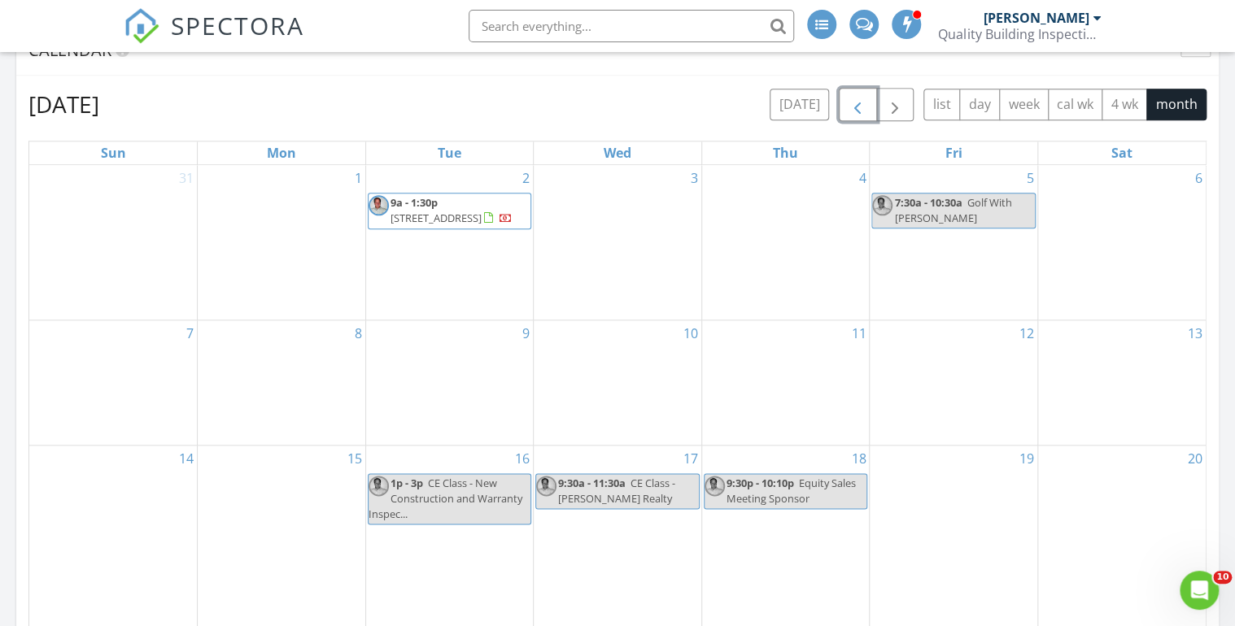
click at [857, 103] on span "button" at bounding box center [858, 105] width 20 height 20
